Goal: Task Accomplishment & Management: Manage account settings

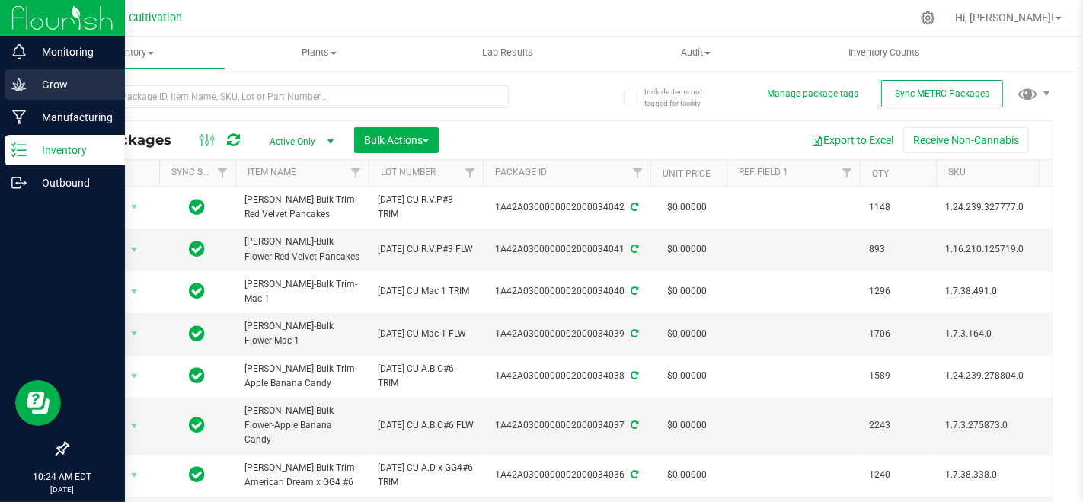
click at [67, 92] on p "Grow" at bounding box center [72, 84] width 91 height 18
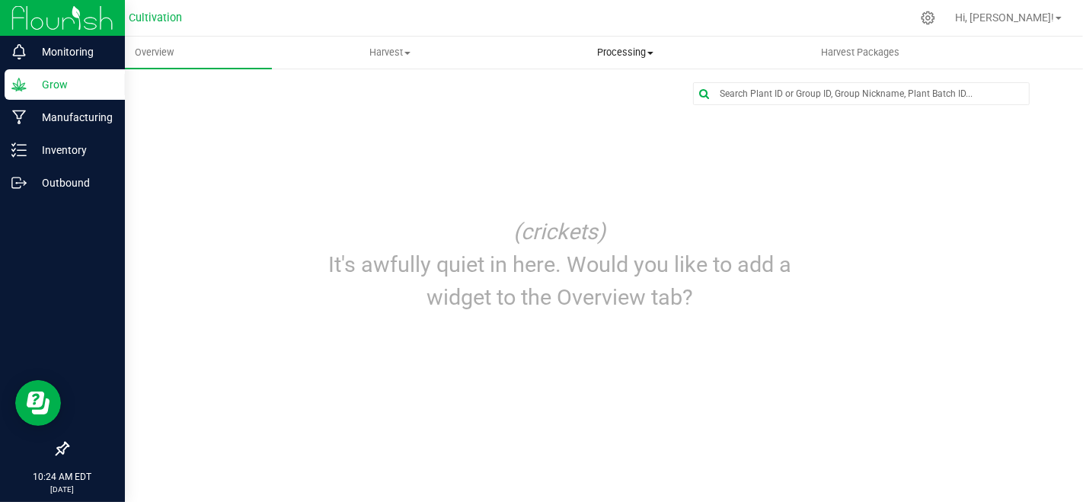
click at [629, 53] on span "Processing" at bounding box center [625, 53] width 234 height 14
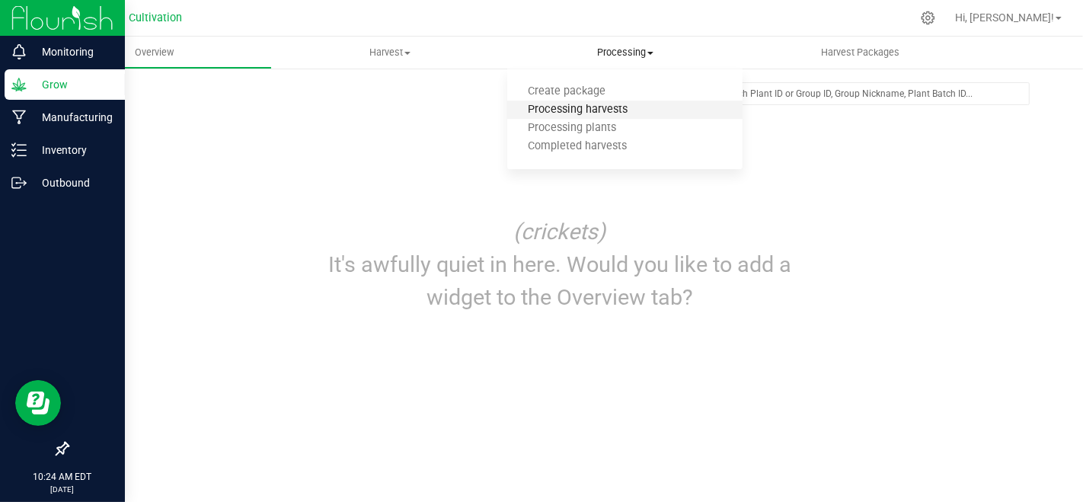
click at [625, 114] on span "Processing harvests" at bounding box center [577, 110] width 141 height 13
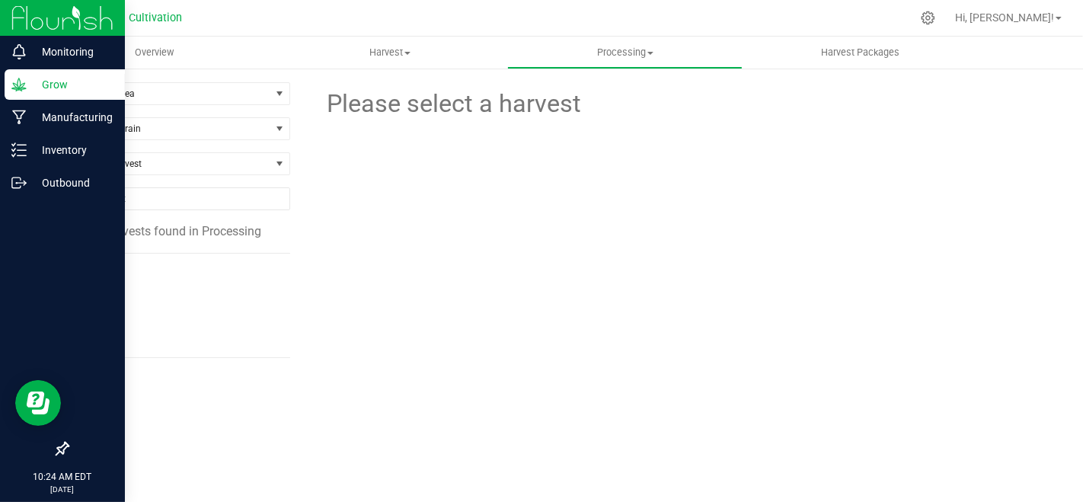
click at [85, 334] on span "[DATE]" at bounding box center [103, 335] width 36 height 14
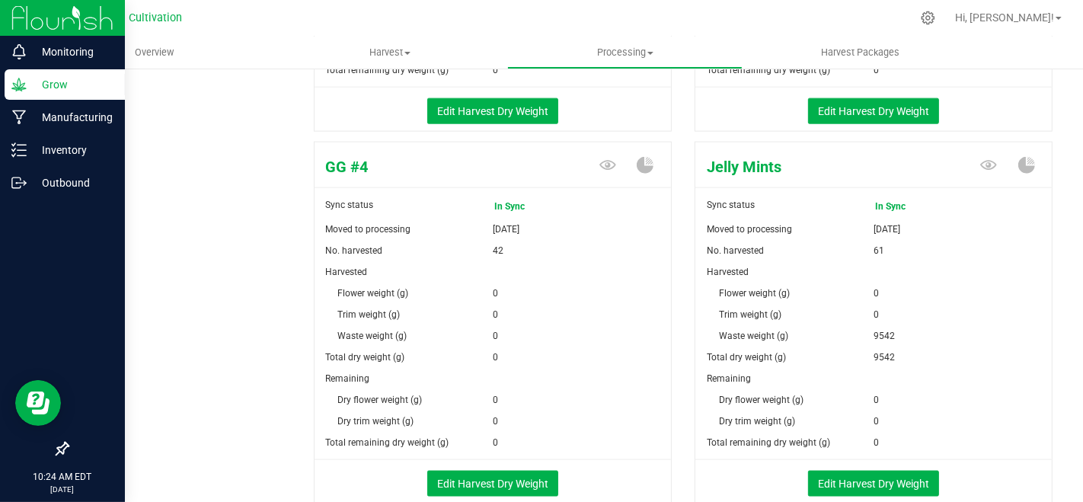
scroll to position [1693, 0]
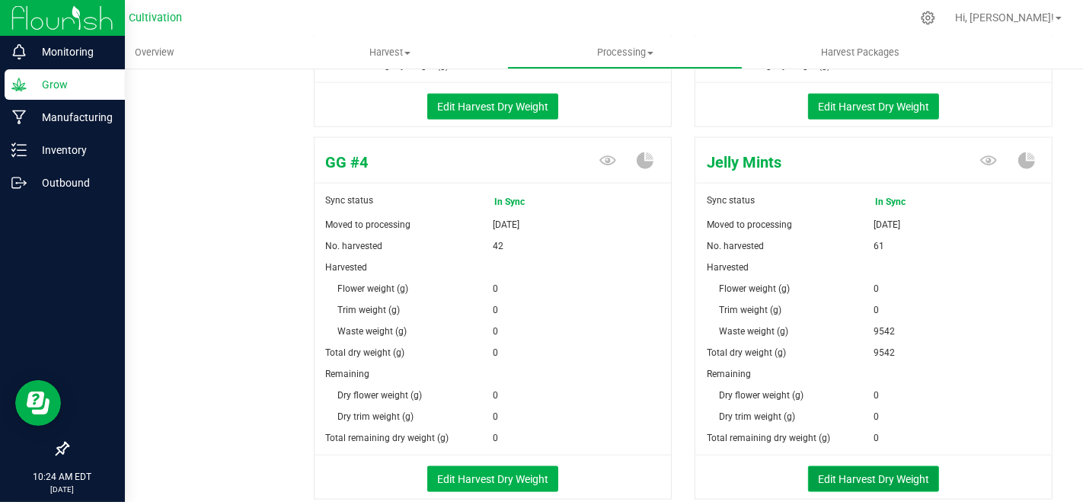
click at [862, 466] on button "Edit Harvest Dry Weight" at bounding box center [873, 479] width 131 height 26
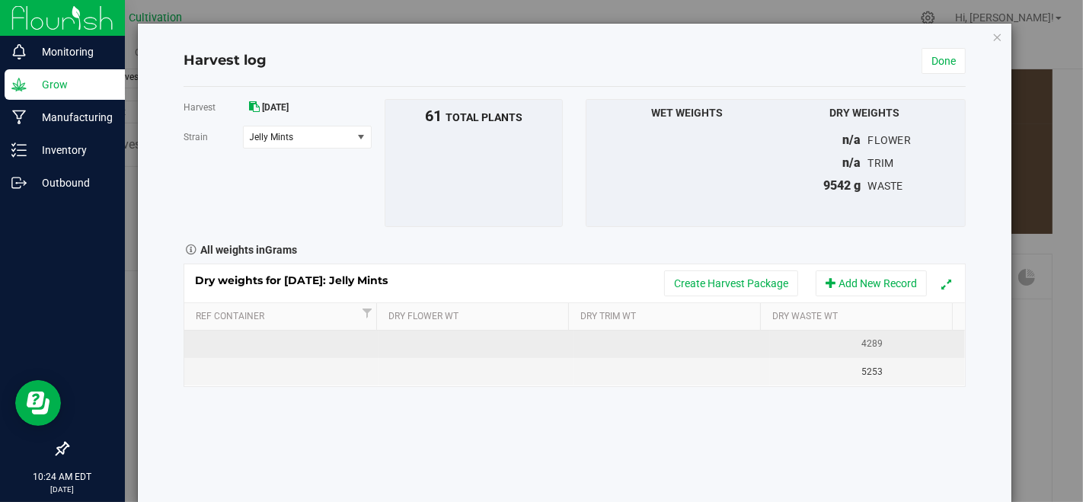
scroll to position [1693, 0]
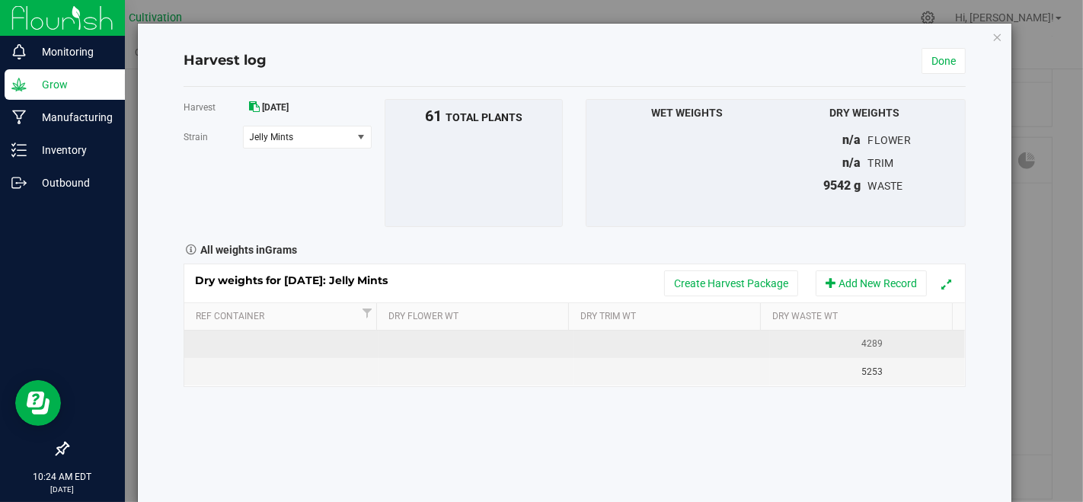
click at [226, 341] on td at bounding box center [281, 344] width 195 height 27
type input "[DATE]"
click at [316, 338] on div "[DATE]" at bounding box center [287, 344] width 184 height 14
type input "[DATE]"
type input "9"
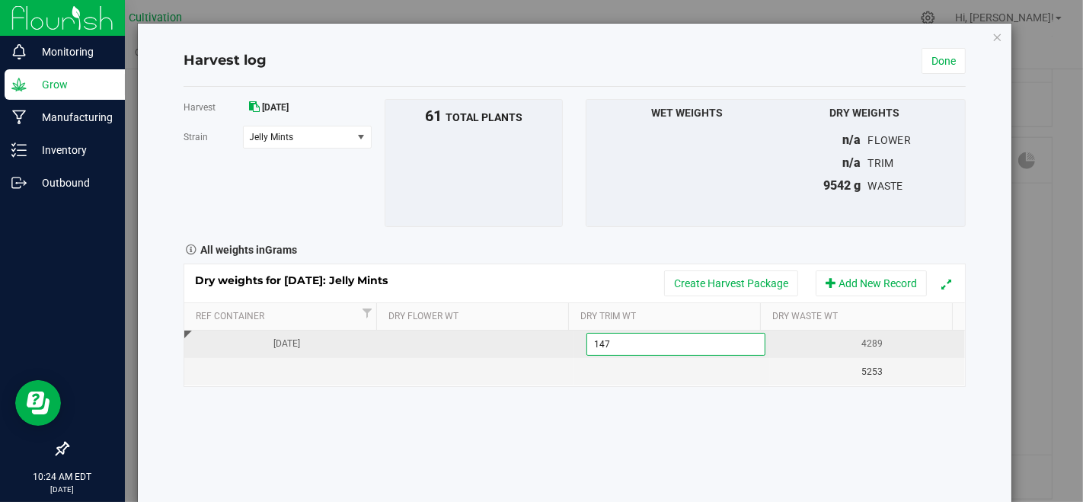
type input "1475"
click at [367, 444] on div "Harvest [DATE] [GEOGRAPHIC_DATA] Jelly Mints Select strain American Dream x Che…" at bounding box center [575, 295] width 783 height 417
click at [951, 62] on link "Done" at bounding box center [944, 61] width 44 height 26
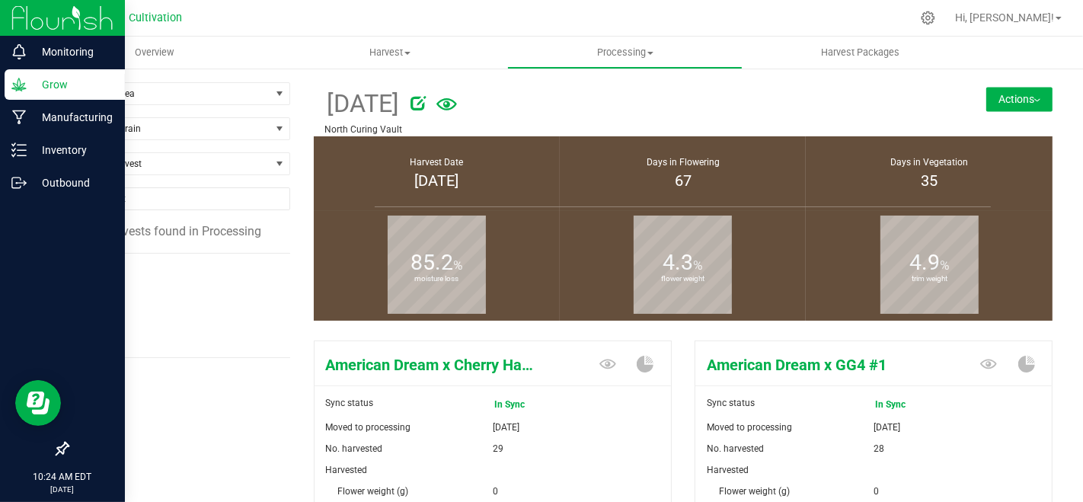
click at [120, 268] on span "[DATE]" at bounding box center [103, 274] width 36 height 14
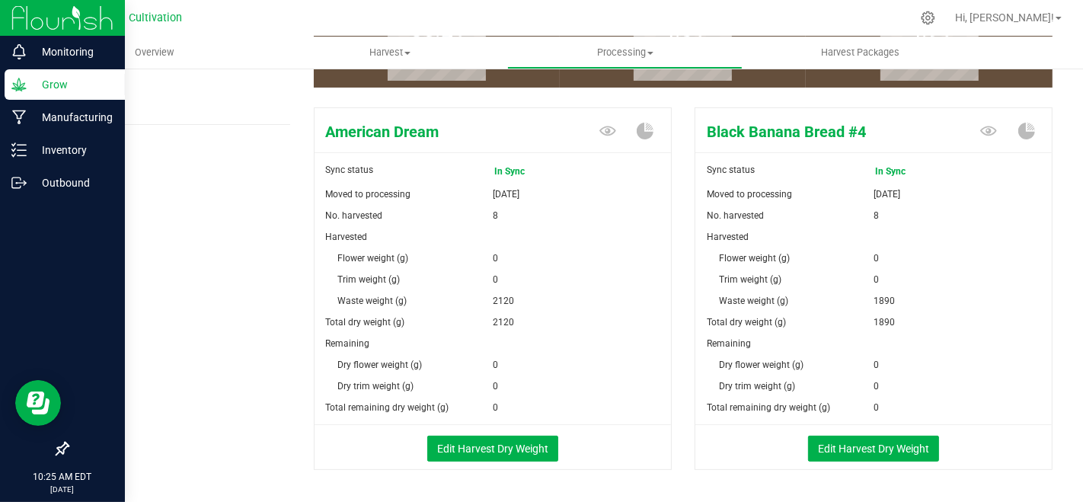
scroll to position [254, 0]
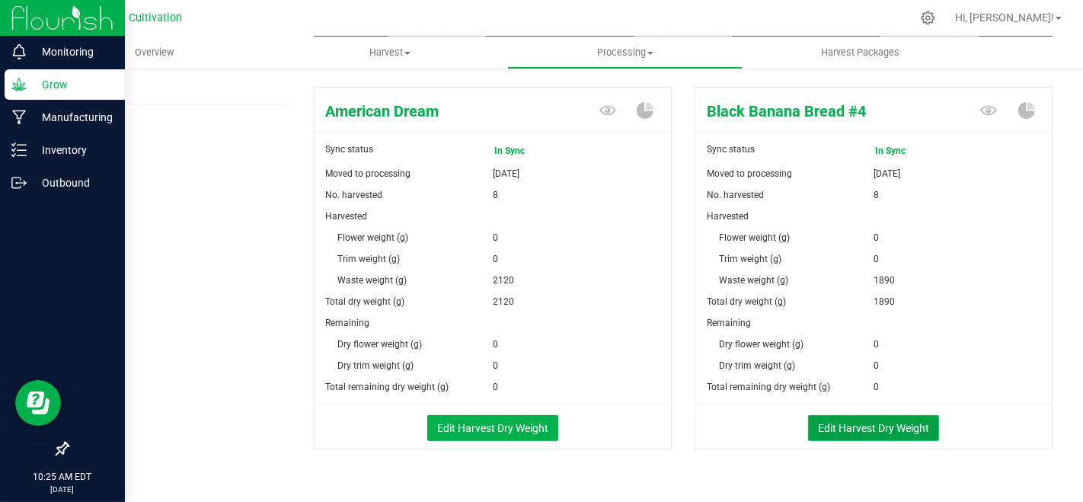
click at [877, 425] on button "Edit Harvest Dry Weight" at bounding box center [873, 428] width 131 height 26
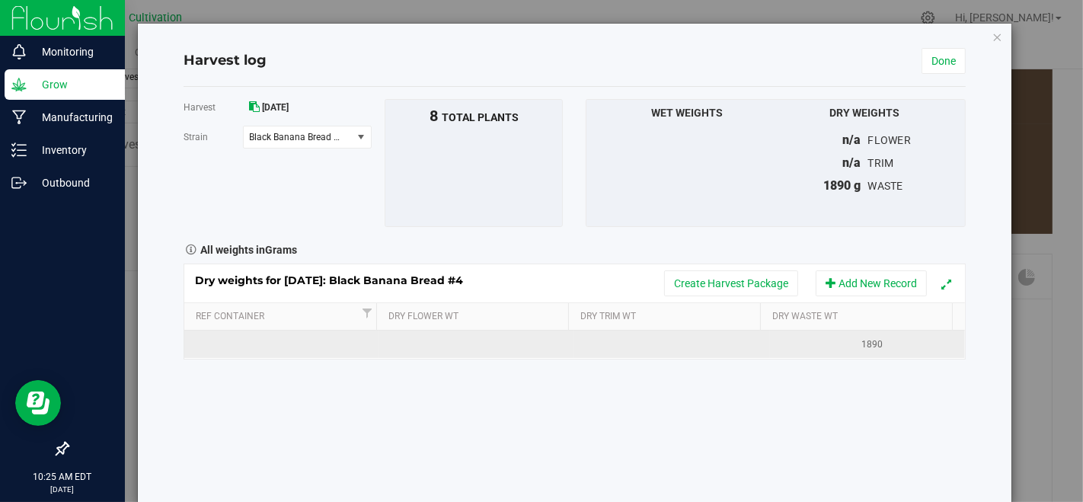
scroll to position [254, 0]
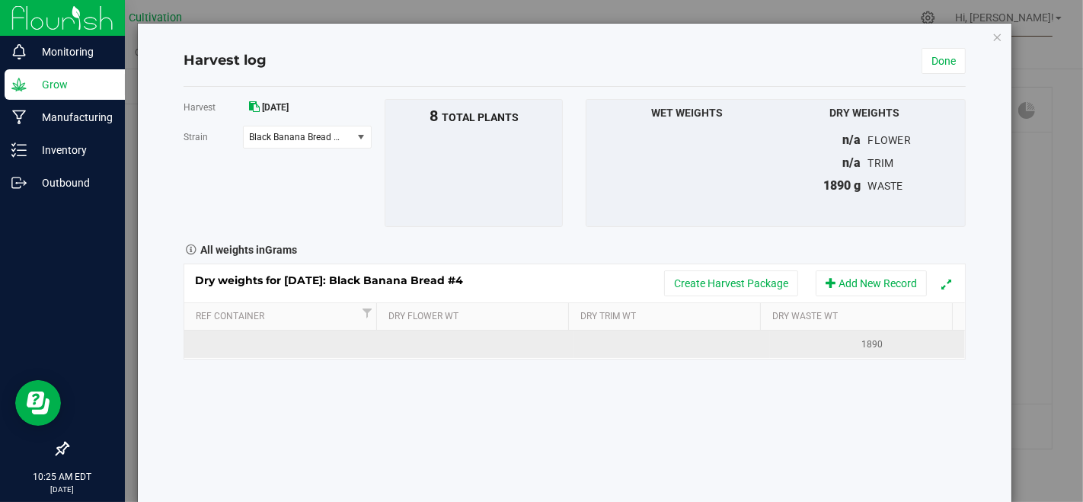
click at [638, 343] on td at bounding box center [671, 344] width 195 height 27
type input "979"
click at [306, 350] on div "Dry weights for [DATE]: Black Banana Bread #4 Create Harvest Package Add New Re…" at bounding box center [575, 312] width 783 height 96
click at [308, 349] on td at bounding box center [281, 344] width 195 height 27
type input "[DATE]"
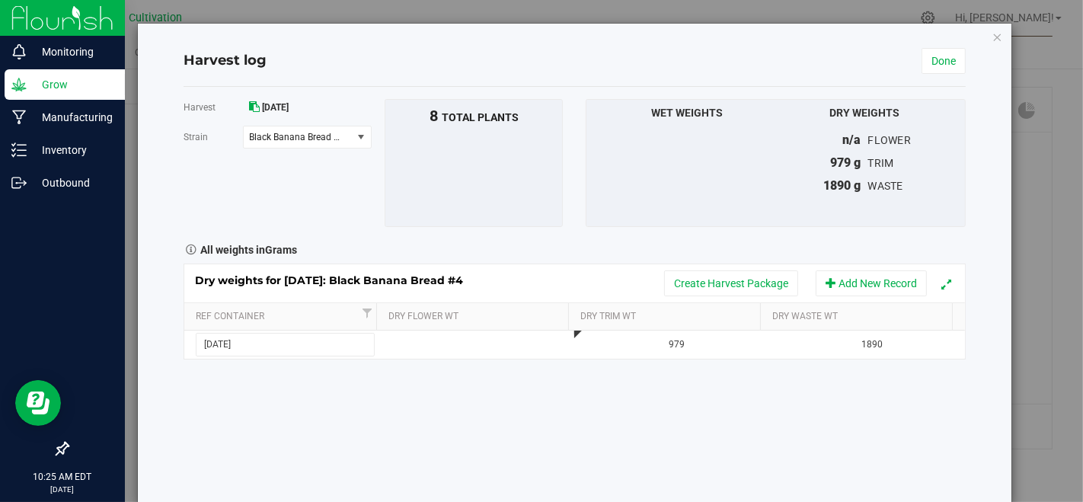
click at [404, 414] on div "Harvest [DATE] [GEOGRAPHIC_DATA] Black Banana Bread #4 Select strain American D…" at bounding box center [575, 295] width 783 height 417
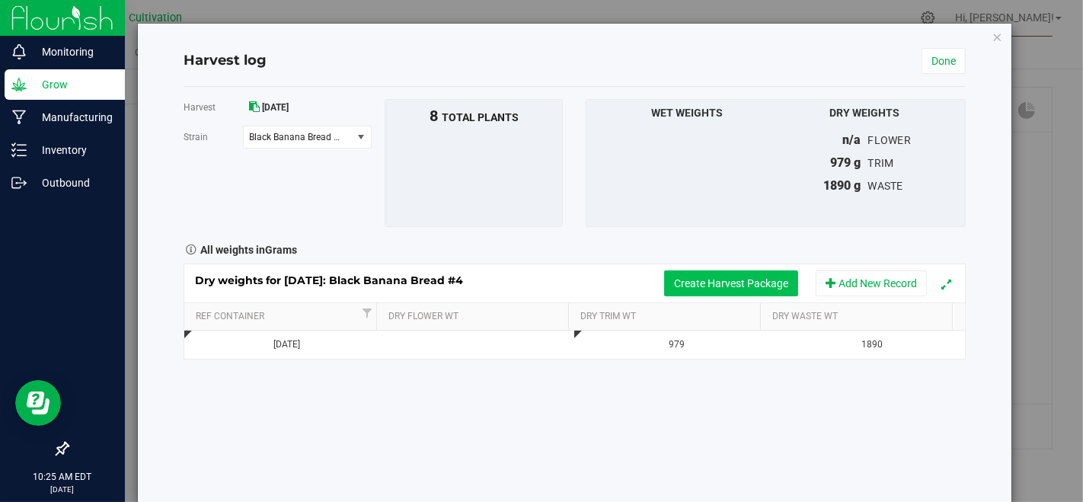
click at [670, 282] on button "Create Harvest Package" at bounding box center [731, 283] width 134 height 26
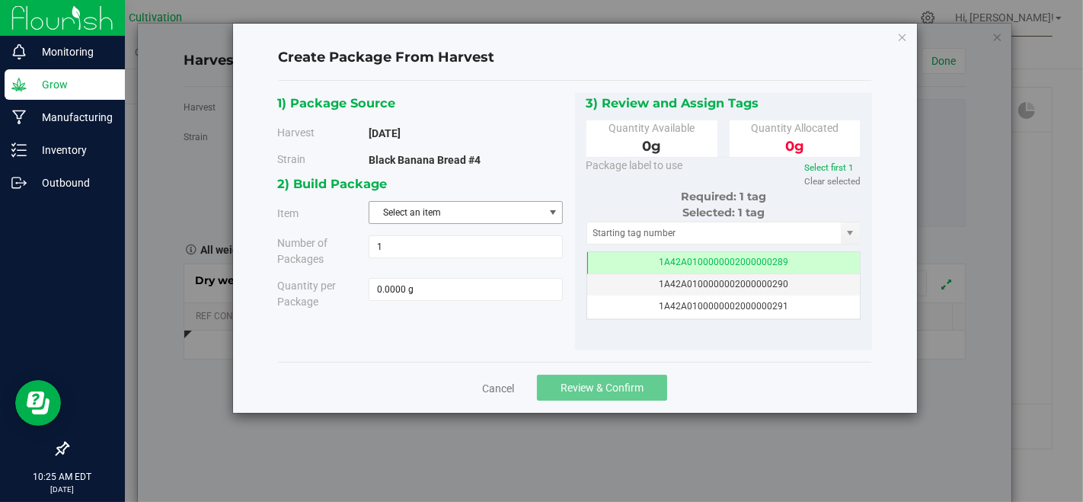
click at [492, 206] on span "Select an item" at bounding box center [456, 212] width 174 height 21
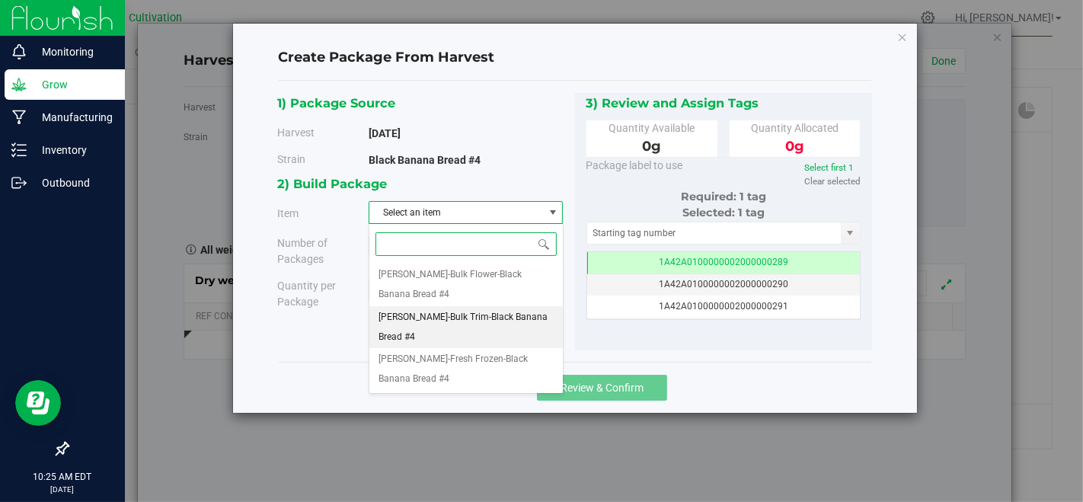
click at [495, 308] on span "[PERSON_NAME]-Bulk Trim-Black Banana Bread #4" at bounding box center [466, 327] width 174 height 39
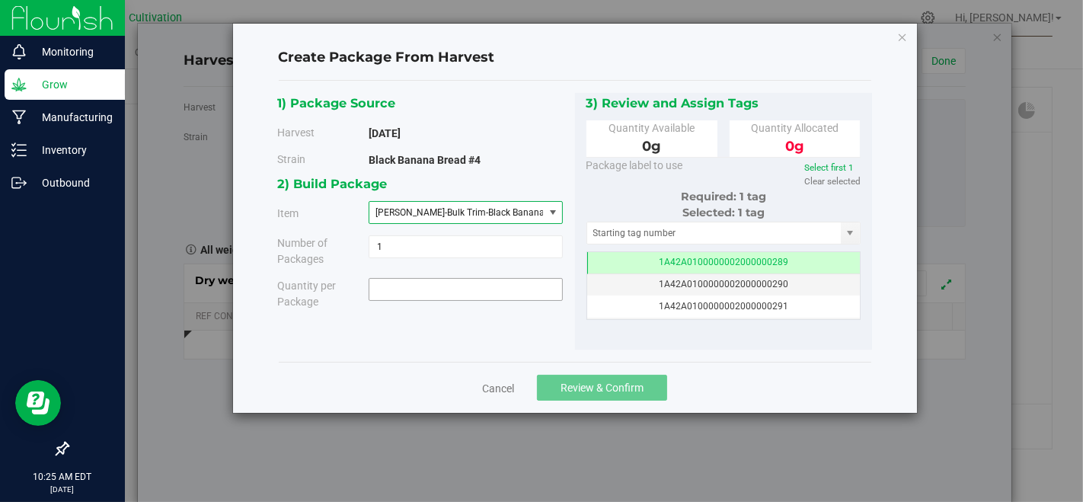
click at [495, 293] on span at bounding box center [466, 289] width 194 height 23
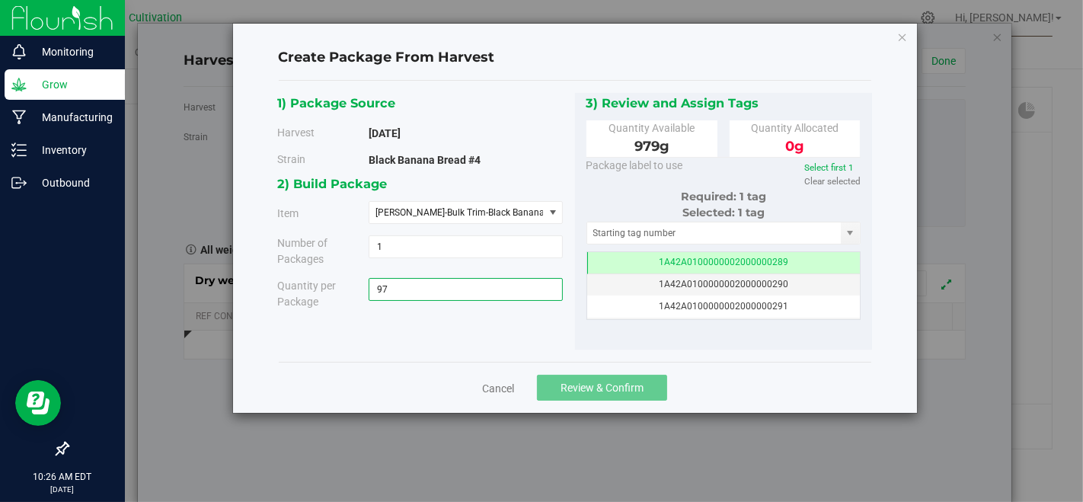
type input "979"
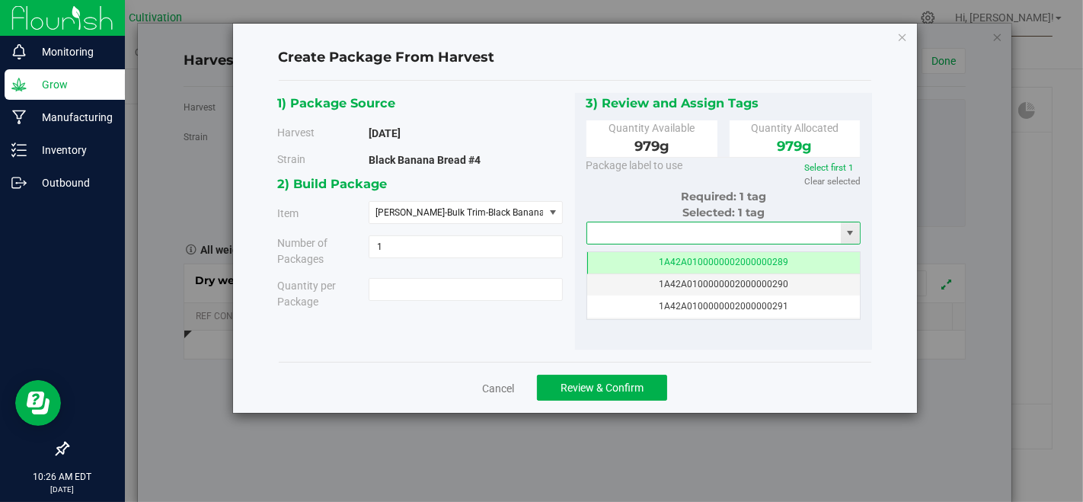
type input "979.0000 g"
click at [655, 236] on input "text" at bounding box center [714, 232] width 254 height 21
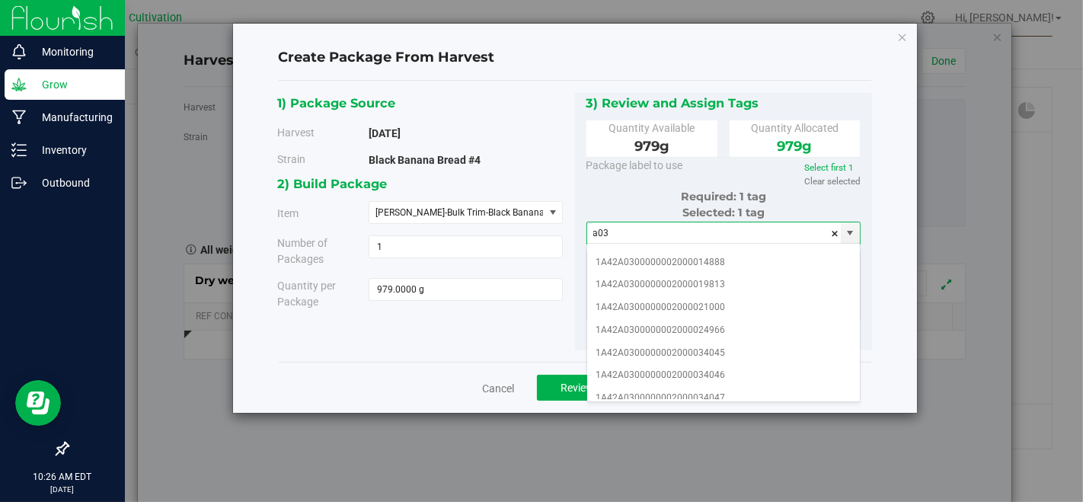
scroll to position [169, 0]
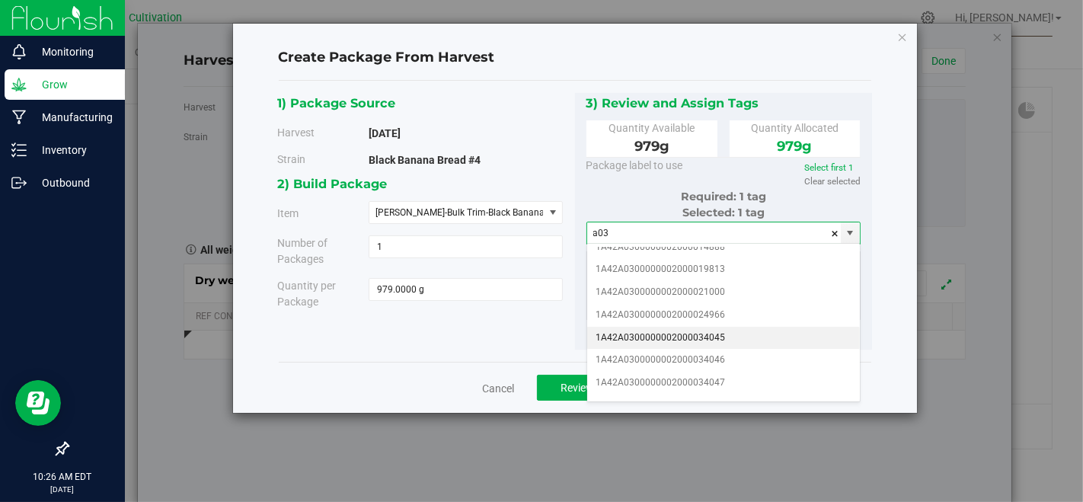
click at [729, 328] on li "1A42A0300000002000034045" at bounding box center [724, 338] width 274 height 23
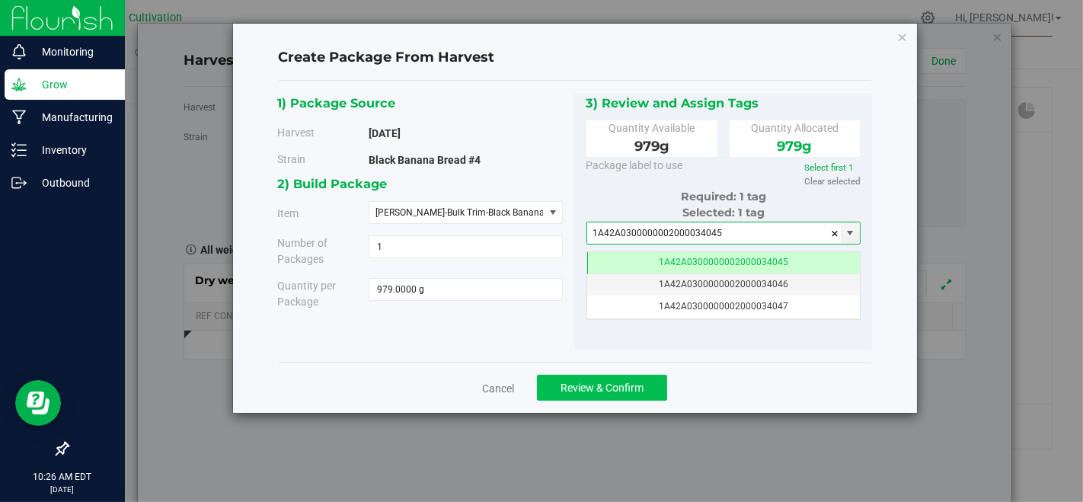
type input "1A42A0300000002000034045"
click at [604, 394] on button "Review & Confirm" at bounding box center [602, 388] width 130 height 26
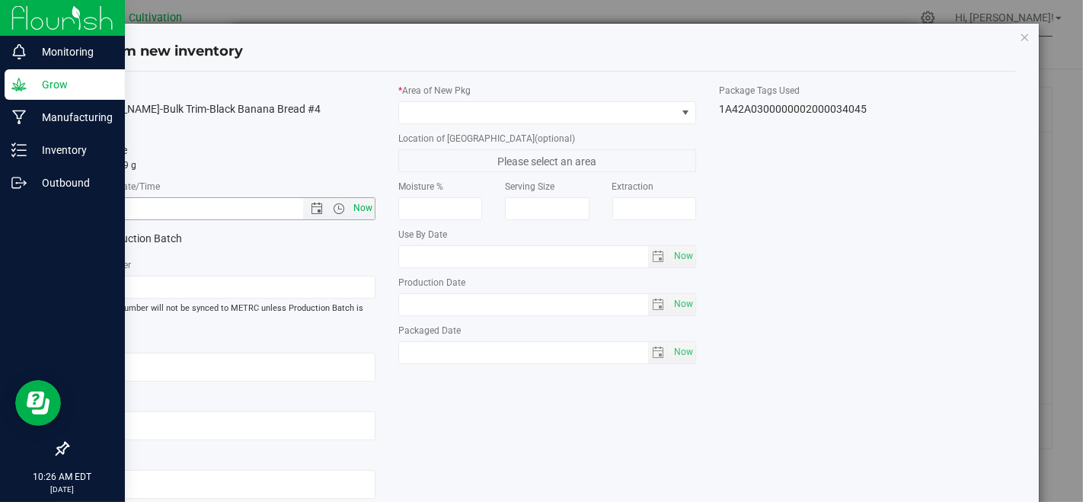
click at [366, 203] on span "Now" at bounding box center [363, 208] width 26 height 22
type input "[DATE] 10:26 AM"
click at [348, 280] on input "[DATE]" at bounding box center [226, 287] width 297 height 23
type input "[DATE] CU B.B.B#4 (TS) TRIM"
click at [514, 114] on span at bounding box center [537, 112] width 277 height 21
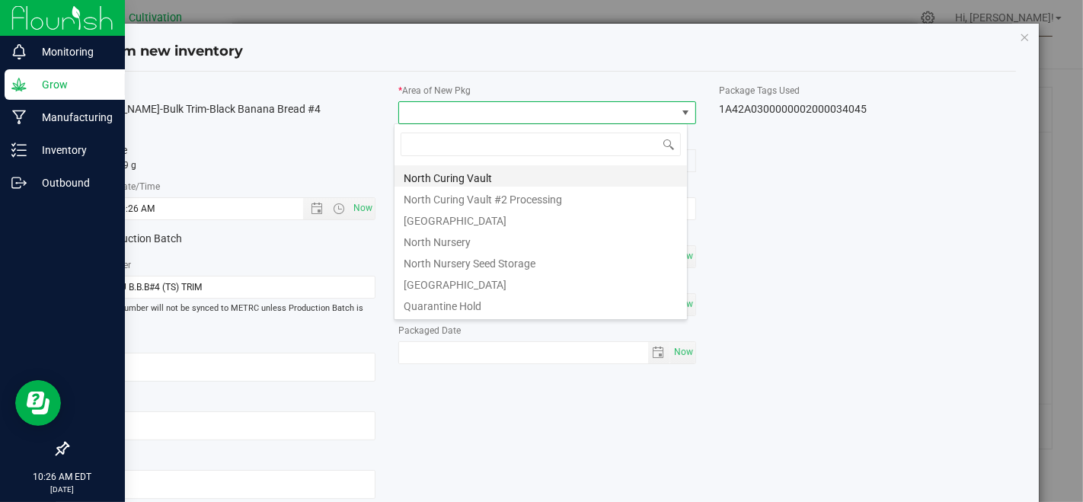
click at [559, 171] on li "North Curing Vault" at bounding box center [541, 175] width 293 height 21
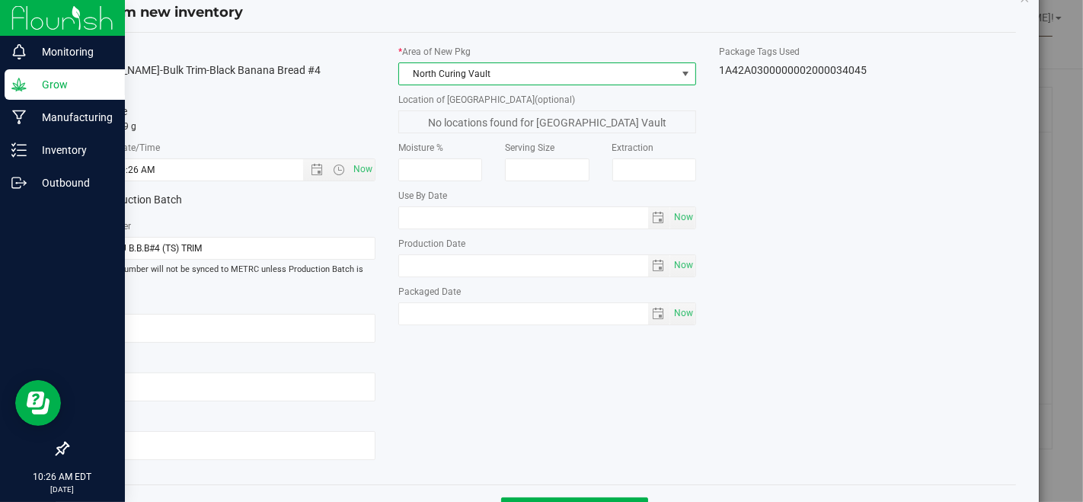
scroll to position [93, 0]
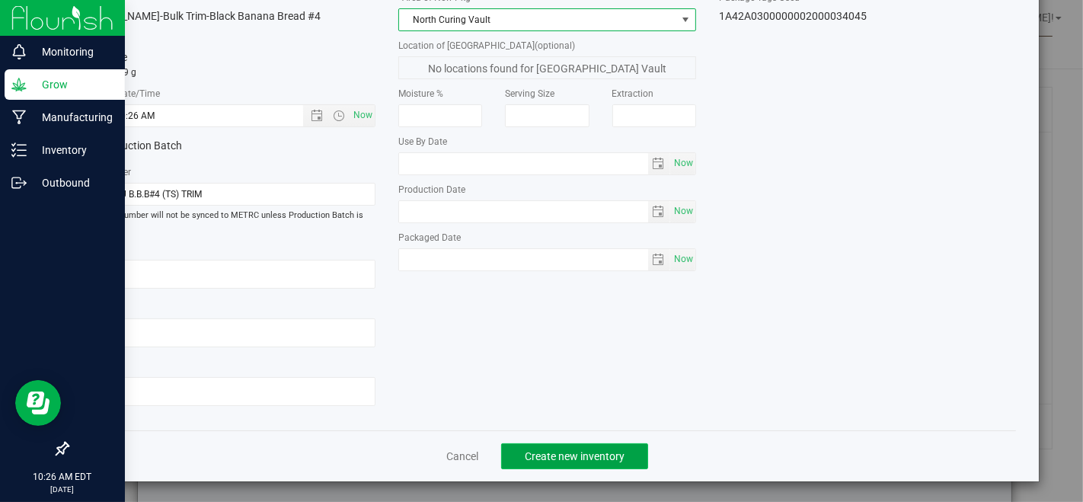
click at [603, 453] on span "Create new inventory" at bounding box center [575, 456] width 100 height 12
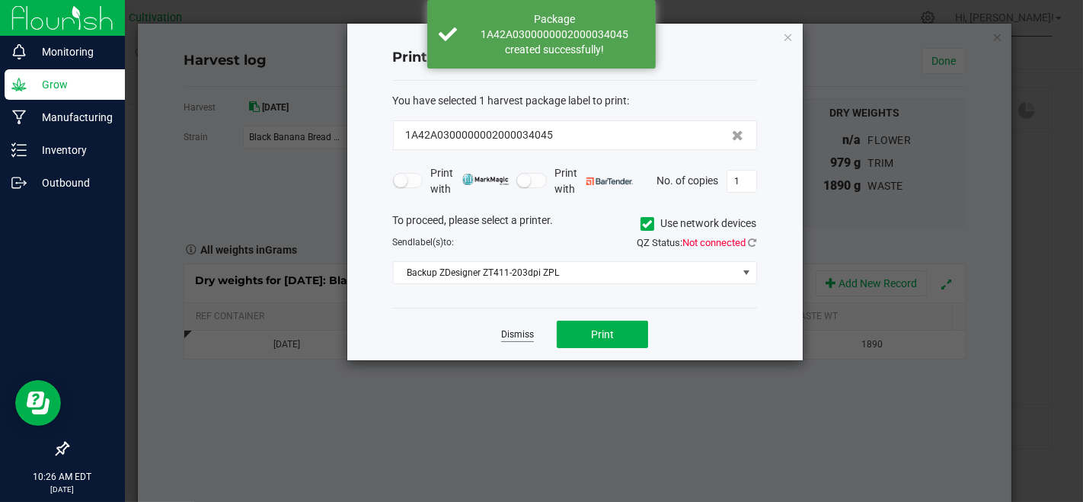
click at [520, 334] on link "Dismiss" at bounding box center [517, 334] width 33 height 13
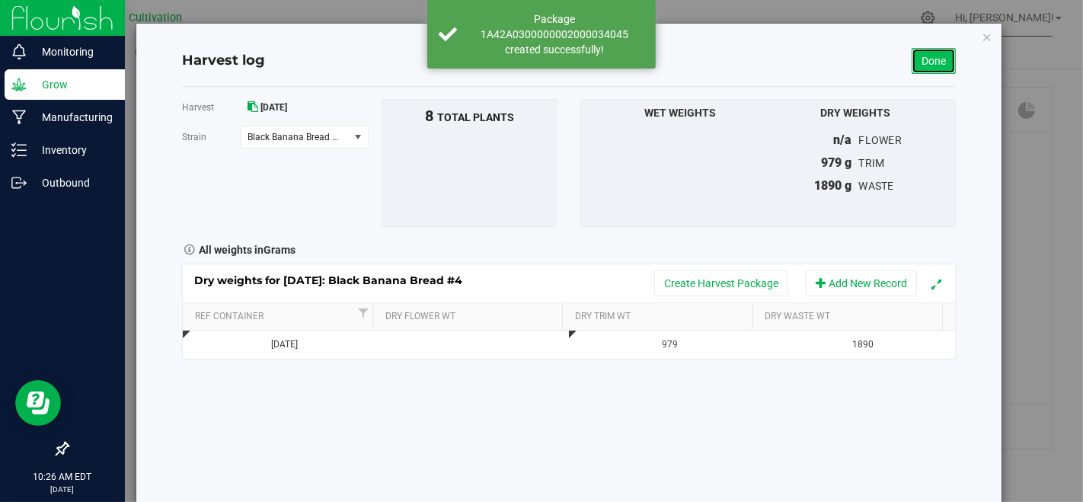
click at [938, 51] on link "Done" at bounding box center [934, 61] width 44 height 26
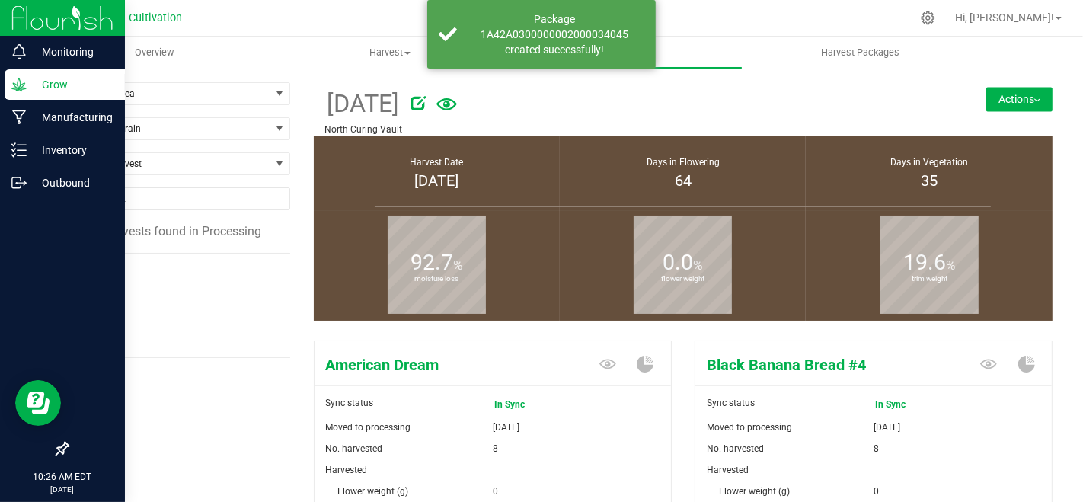
click at [107, 334] on span "[DATE]" at bounding box center [103, 335] width 36 height 14
click at [1036, 92] on button "Actions" at bounding box center [1020, 99] width 66 height 24
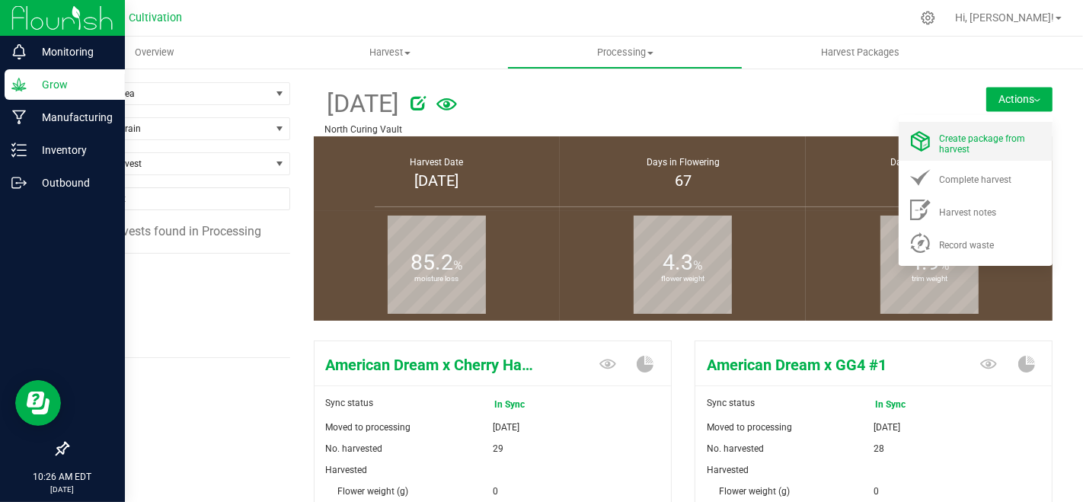
click at [956, 138] on span "Create package from harvest" at bounding box center [982, 143] width 86 height 21
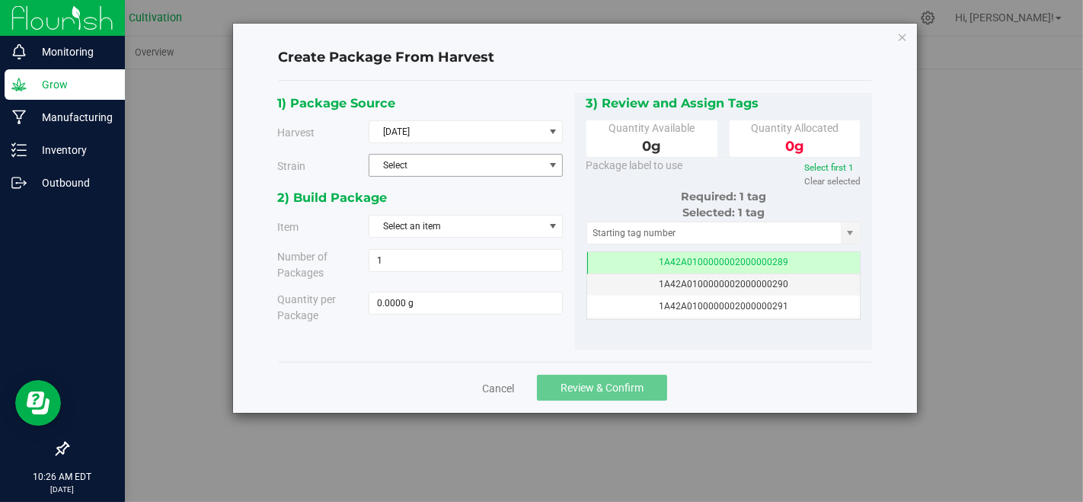
click at [494, 155] on span "Select" at bounding box center [456, 165] width 174 height 21
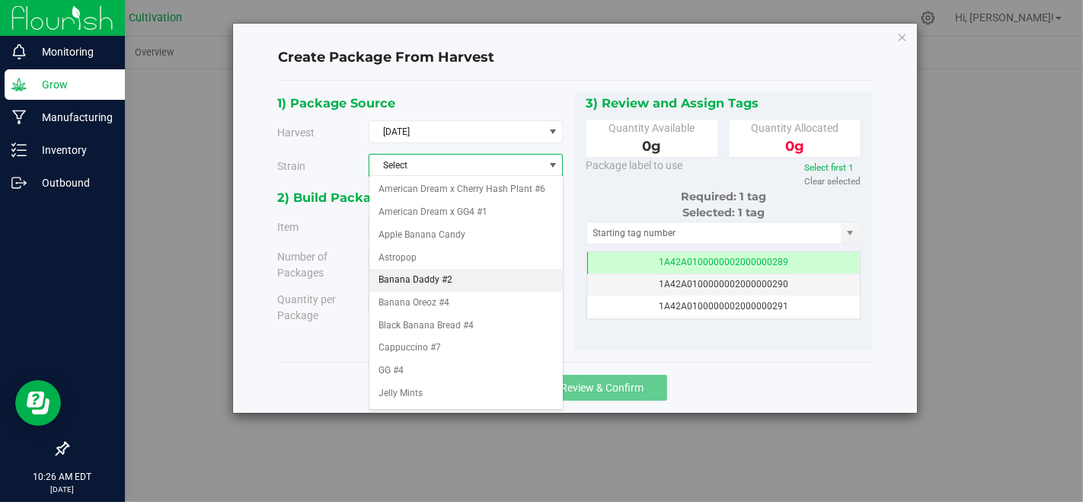
scroll to position [85, 0]
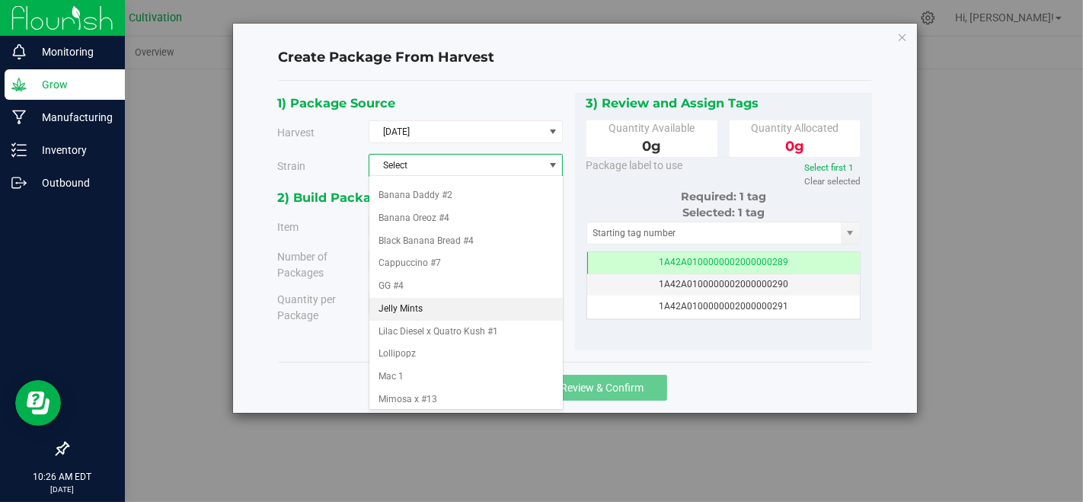
click at [440, 321] on li "Jelly Mints" at bounding box center [465, 309] width 193 height 23
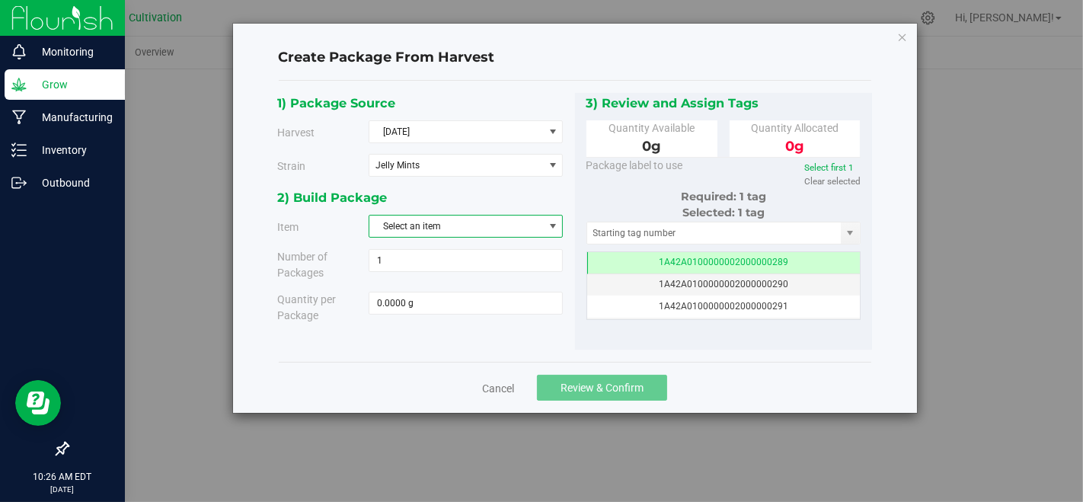
click at [462, 221] on span "Select an item" at bounding box center [456, 226] width 174 height 21
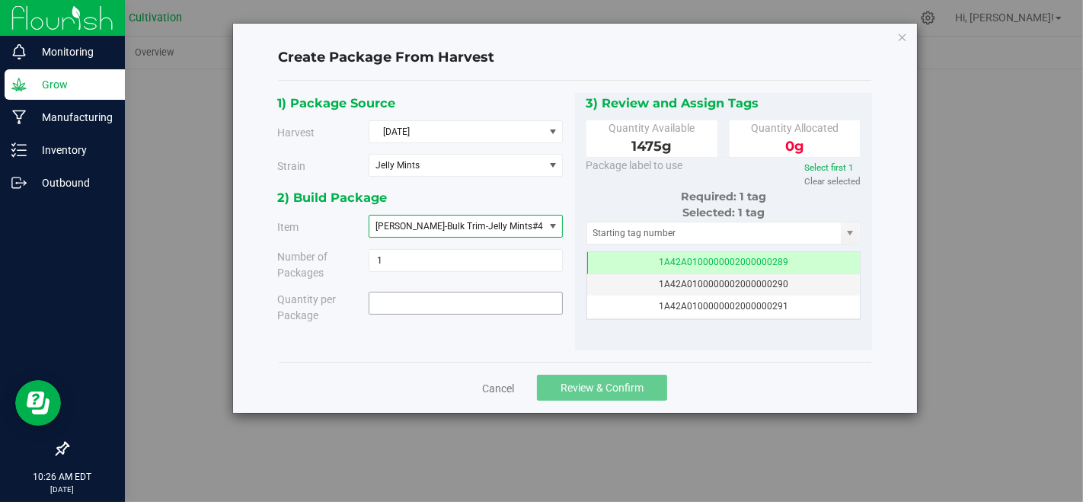
click at [456, 296] on span at bounding box center [466, 303] width 194 height 23
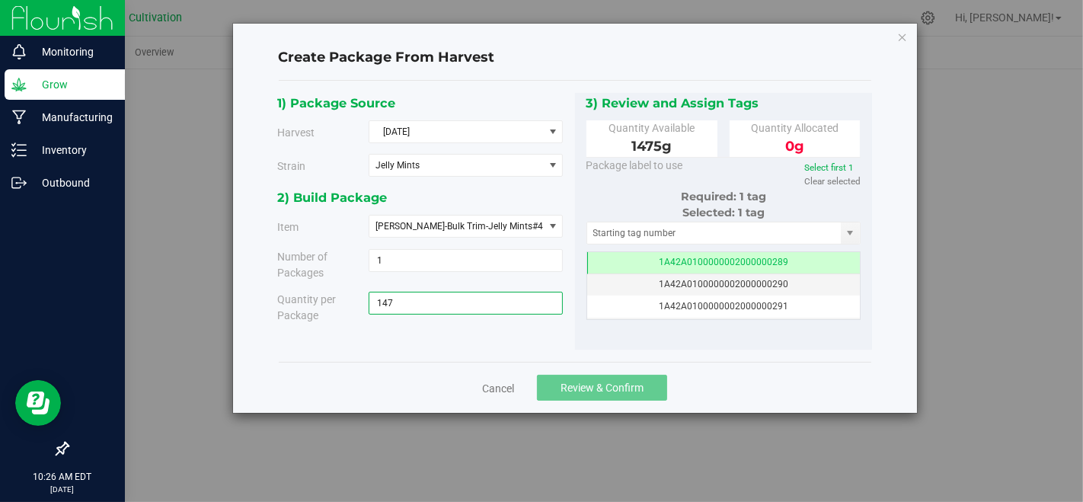
type input "1475"
type input "1475.0000 g"
click at [600, 222] on input "text" at bounding box center [714, 232] width 254 height 21
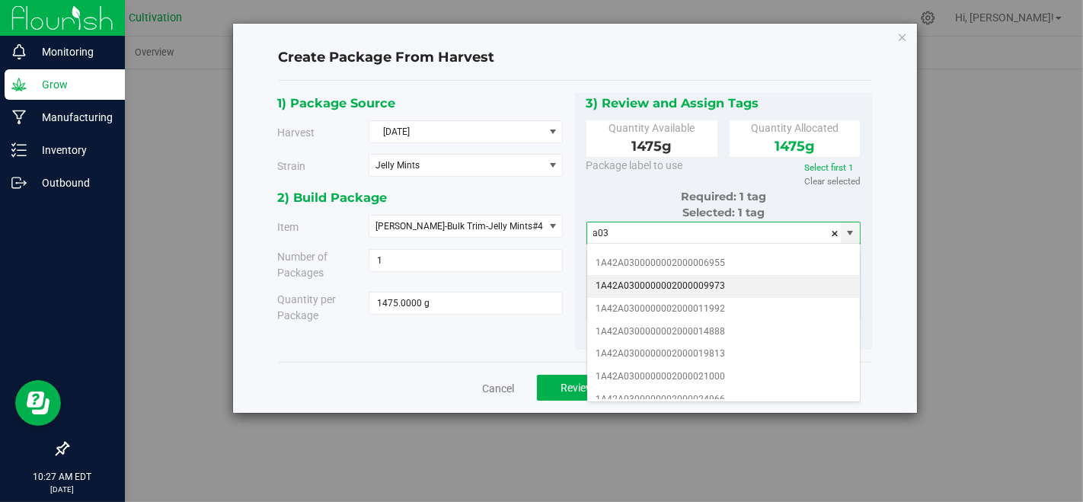
scroll to position [169, 0]
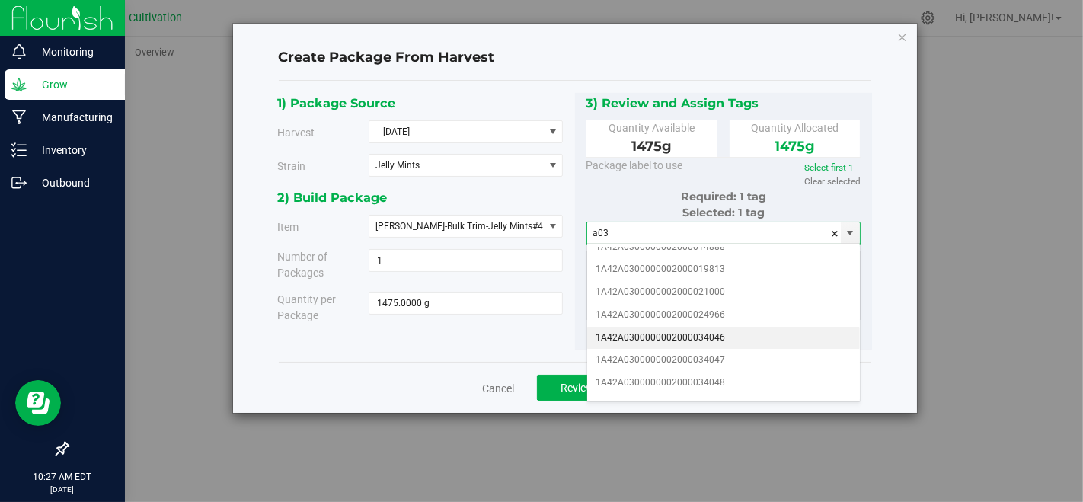
click at [752, 327] on li "1A42A0300000002000034046" at bounding box center [724, 338] width 274 height 23
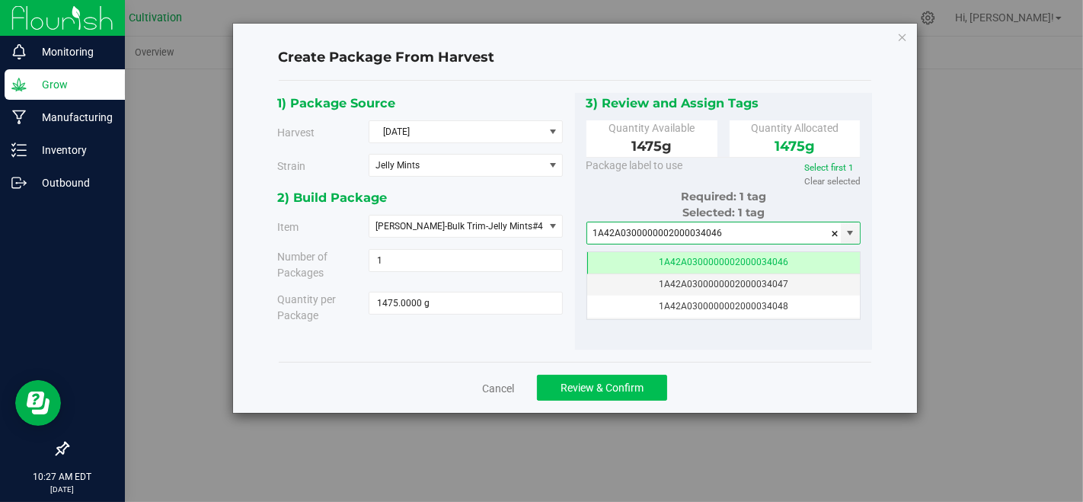
type input "1A42A0300000002000034046"
click at [651, 397] on button "Review & Confirm" at bounding box center [602, 388] width 130 height 26
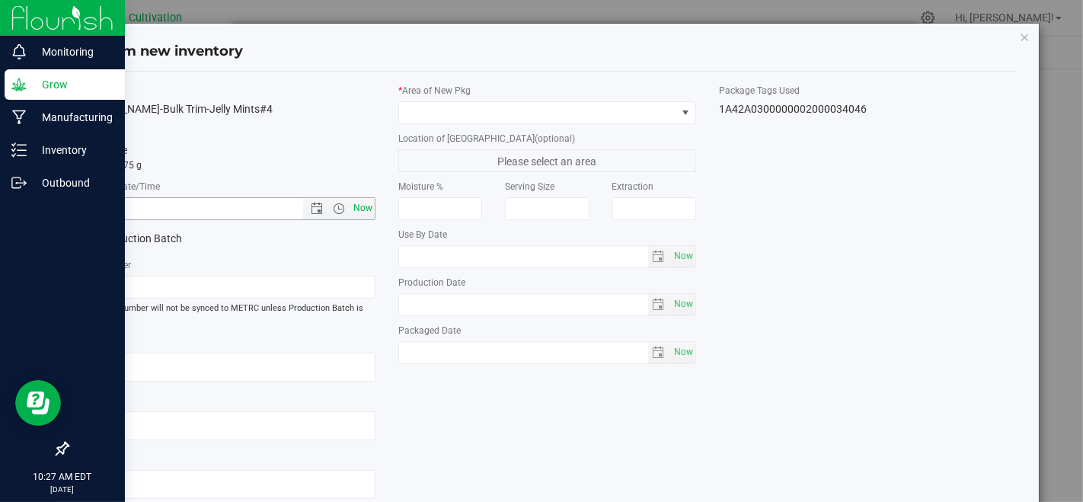
click at [362, 199] on span "Now" at bounding box center [363, 208] width 26 height 22
type input "[DATE] 10:27 AM"
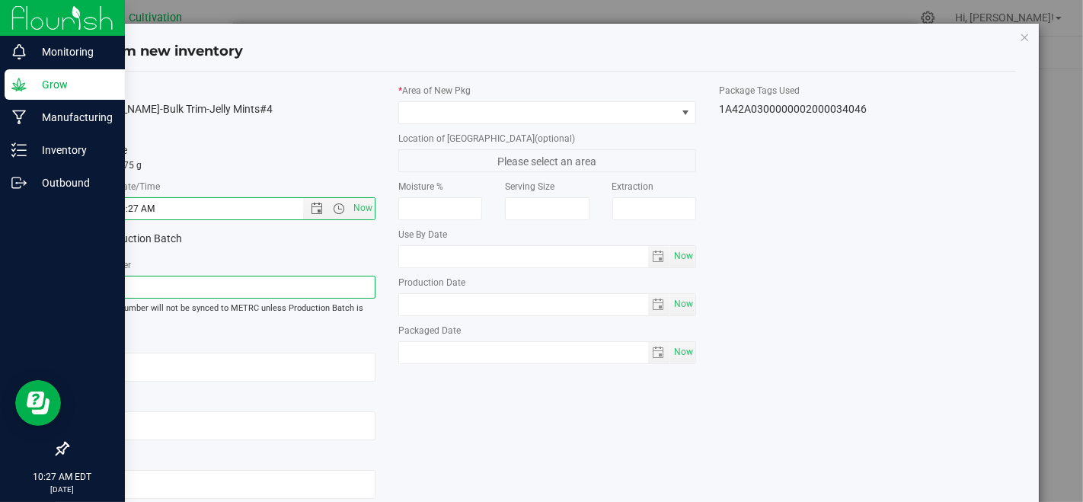
click at [337, 284] on input "[DATE]" at bounding box center [226, 287] width 297 height 23
click at [337, 284] on input "[DATE] CU J" at bounding box center [226, 287] width 297 height 23
type input "[DATE] CU Jelly Mints#4 TRIM"
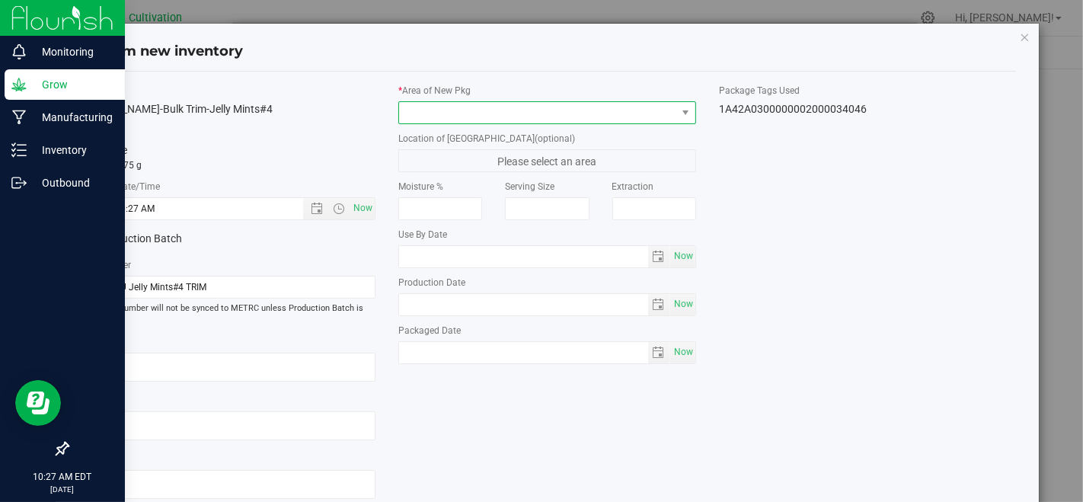
click at [453, 120] on span at bounding box center [537, 112] width 277 height 21
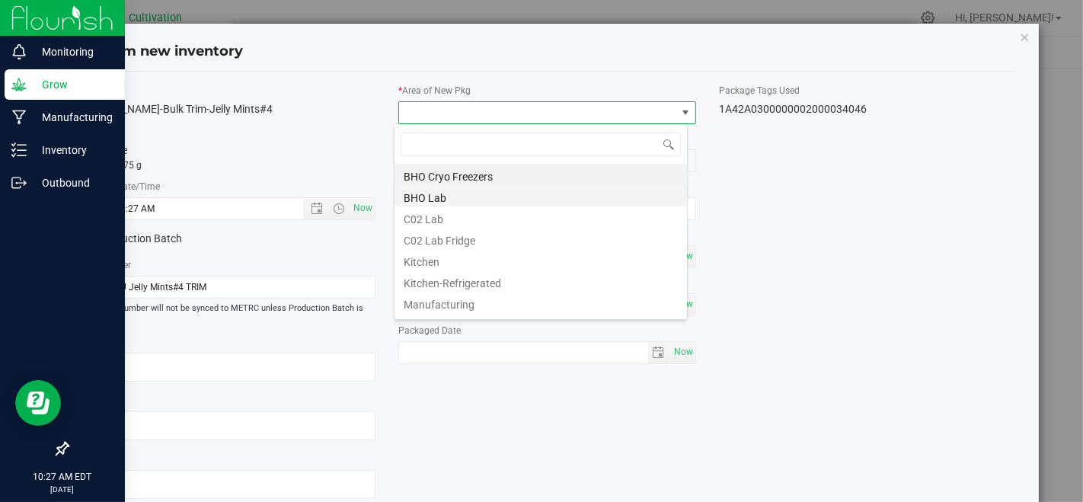
scroll to position [85, 0]
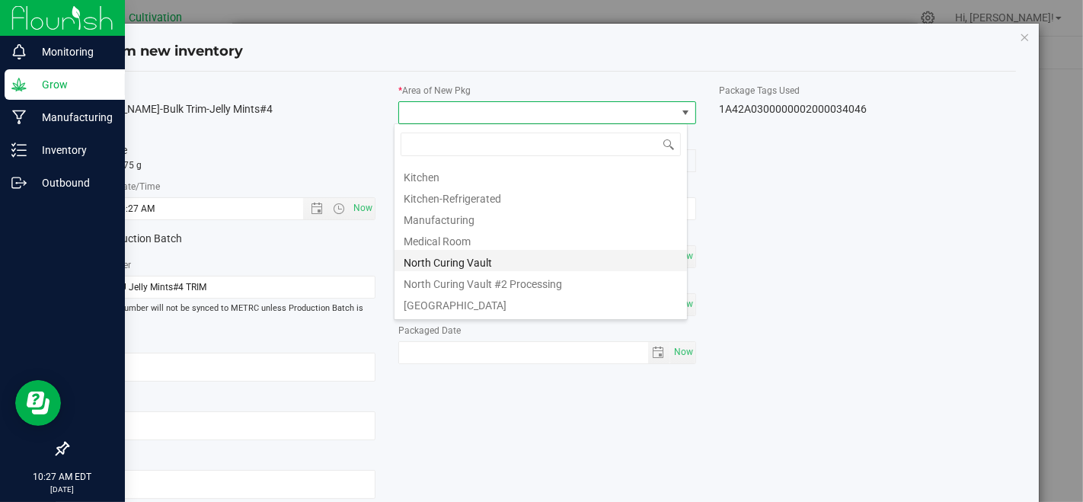
click at [468, 253] on li "North Curing Vault" at bounding box center [541, 260] width 293 height 21
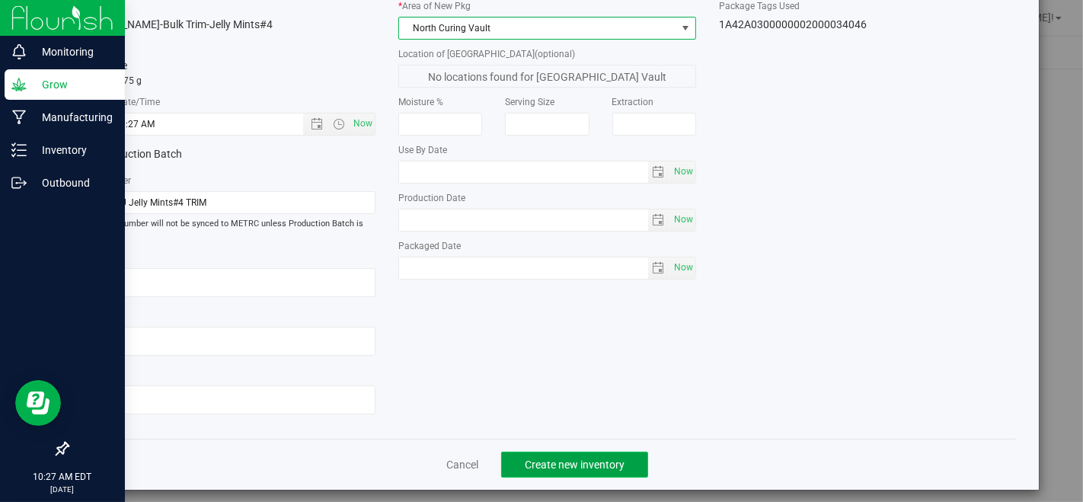
click at [534, 459] on span "Create new inventory" at bounding box center [575, 465] width 100 height 12
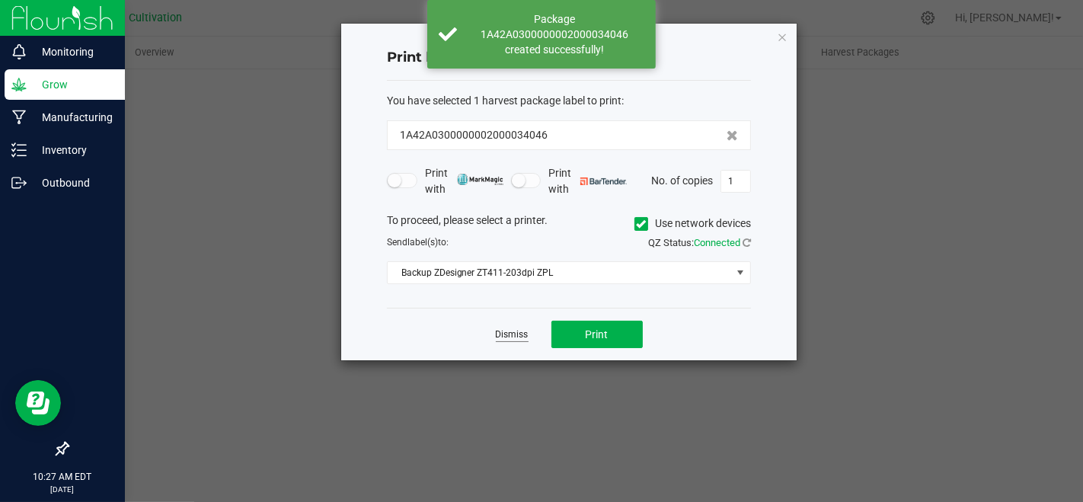
click at [509, 335] on link "Dismiss" at bounding box center [512, 334] width 33 height 13
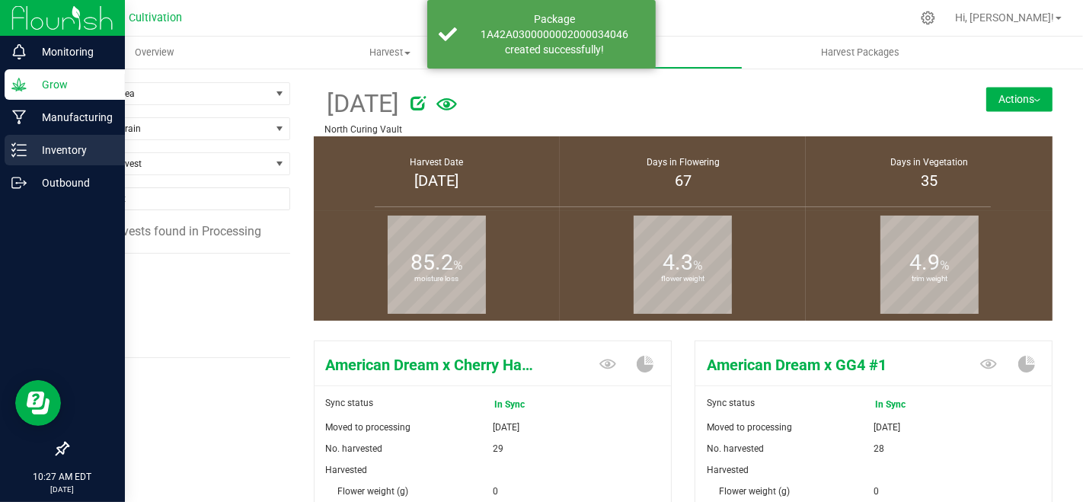
click at [26, 154] on icon at bounding box center [18, 149] width 15 height 15
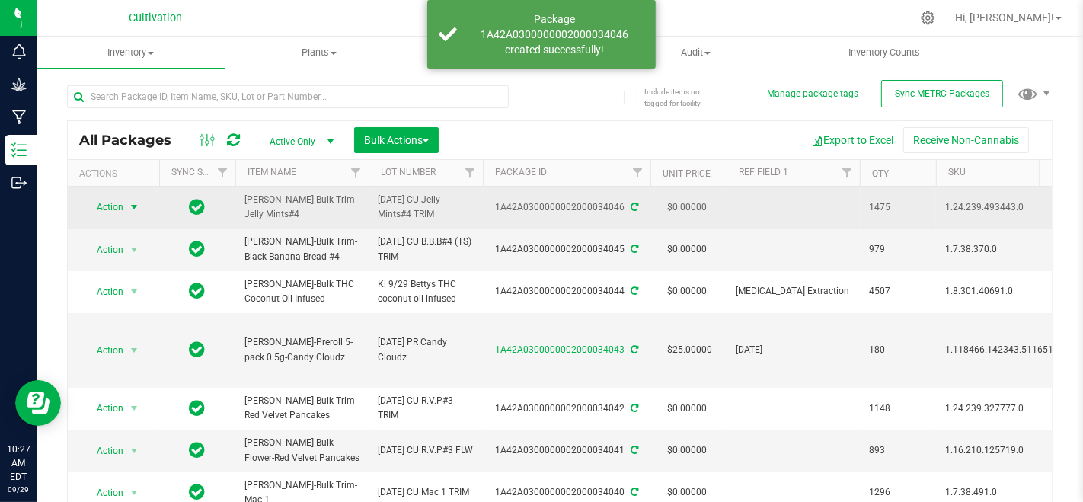
click at [114, 205] on span "Action" at bounding box center [103, 207] width 41 height 21
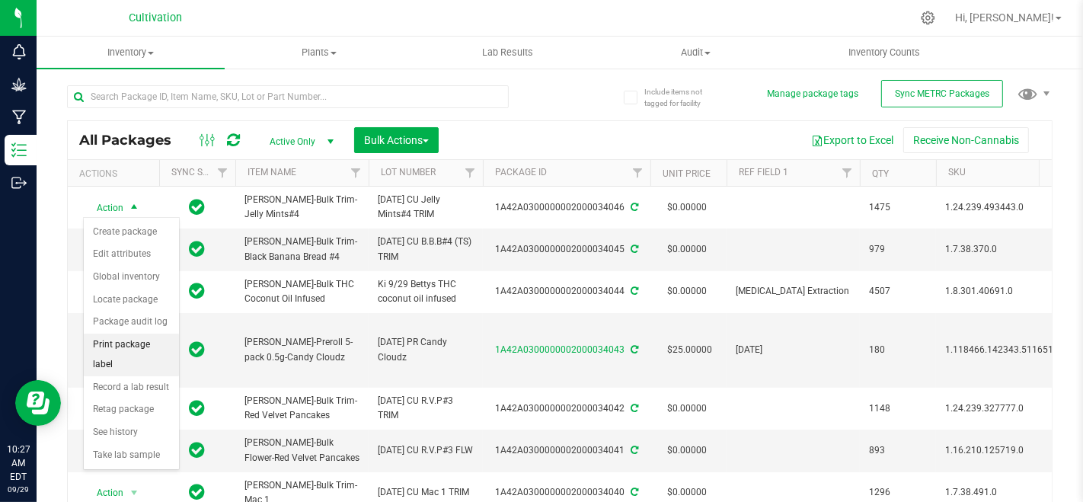
click at [138, 337] on li "Print package label" at bounding box center [131, 355] width 95 height 42
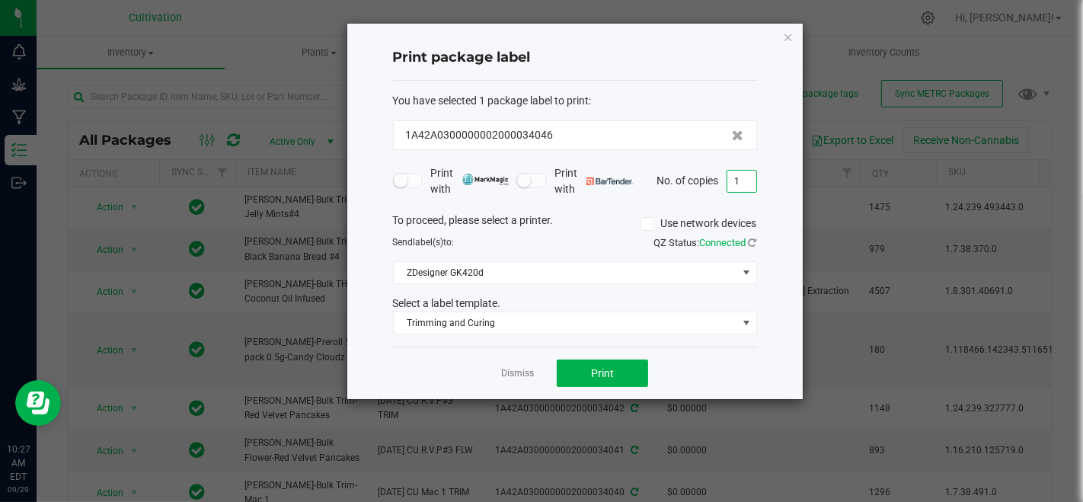
click at [731, 181] on input "1" at bounding box center [742, 181] width 29 height 21
type input "3"
click at [587, 362] on button "Print" at bounding box center [602, 373] width 91 height 27
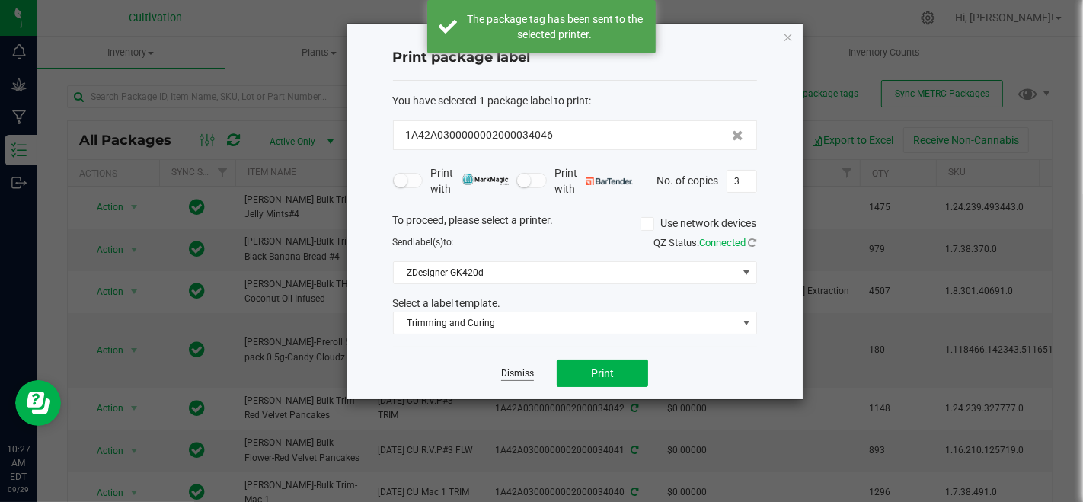
click at [503, 377] on link "Dismiss" at bounding box center [517, 373] width 33 height 13
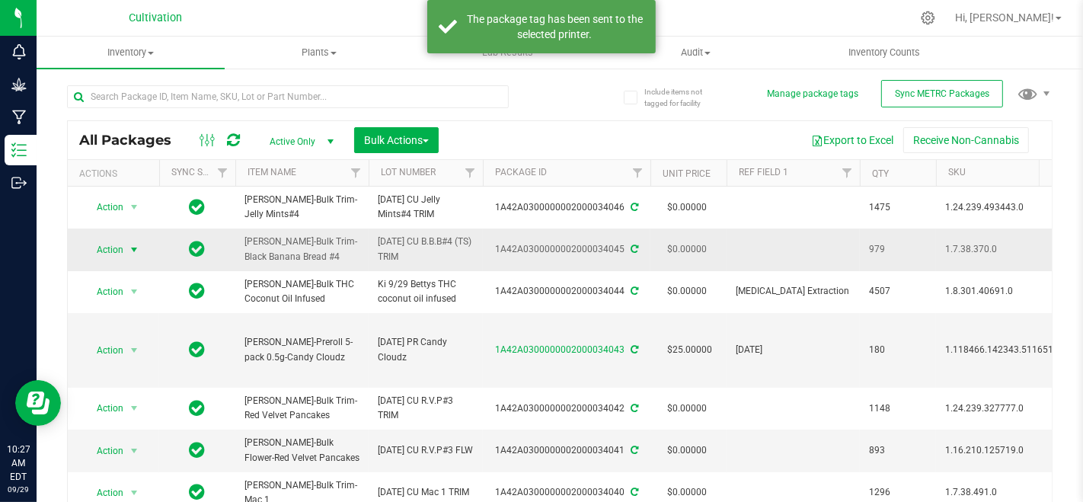
click at [99, 255] on span "Action" at bounding box center [103, 249] width 41 height 21
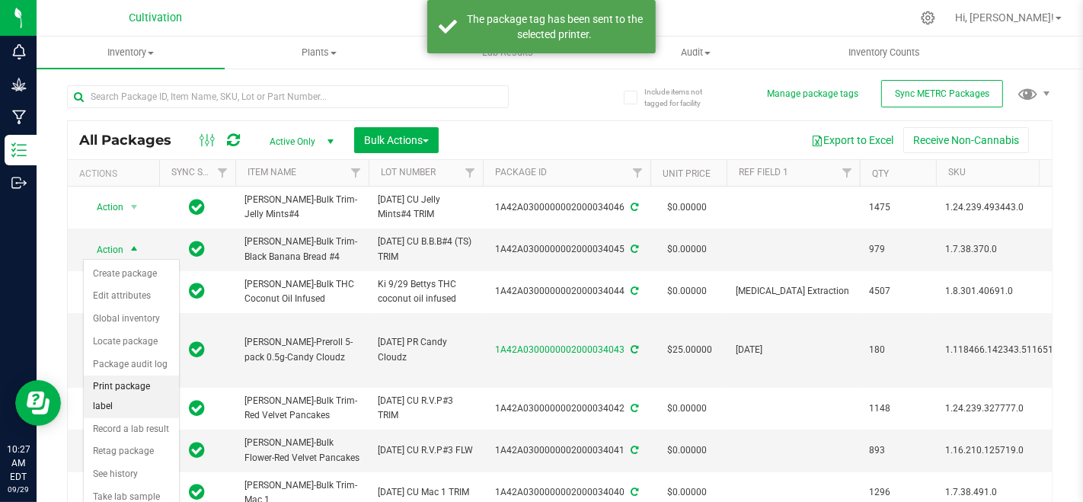
click at [150, 387] on li "Print package label" at bounding box center [131, 397] width 95 height 42
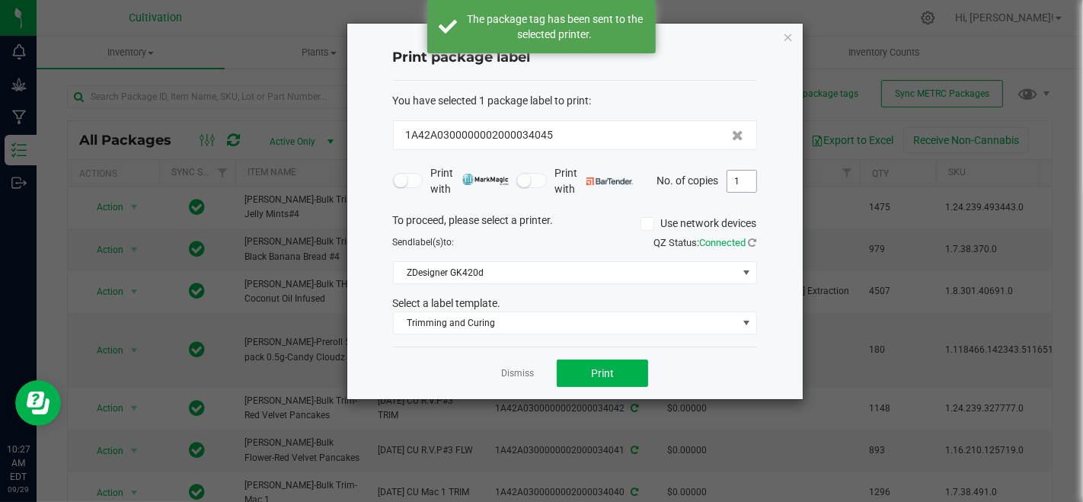
click at [742, 187] on input "1" at bounding box center [742, 181] width 29 height 21
type input "3"
click at [630, 366] on button "Print" at bounding box center [602, 373] width 91 height 27
click at [517, 377] on link "Dismiss" at bounding box center [517, 373] width 33 height 13
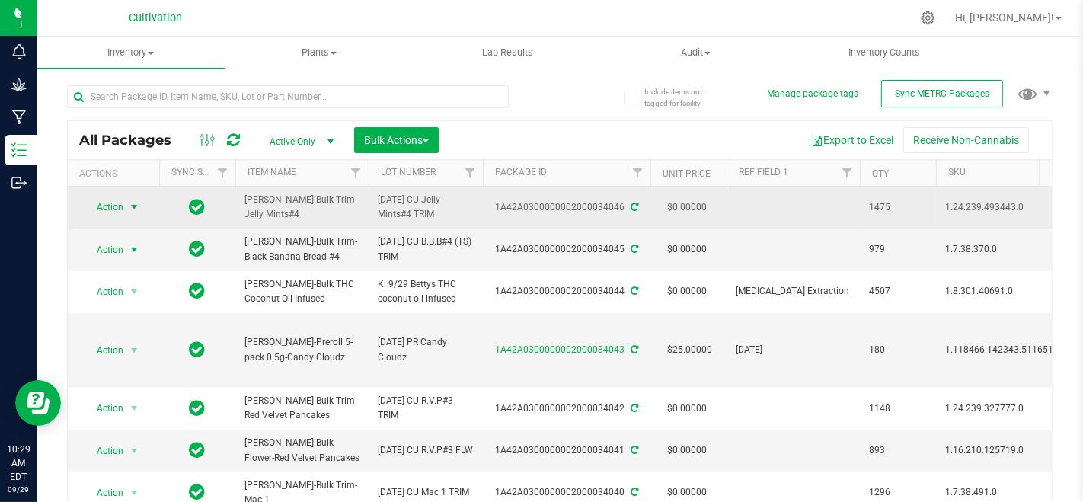
click at [107, 203] on span "Action" at bounding box center [103, 207] width 41 height 21
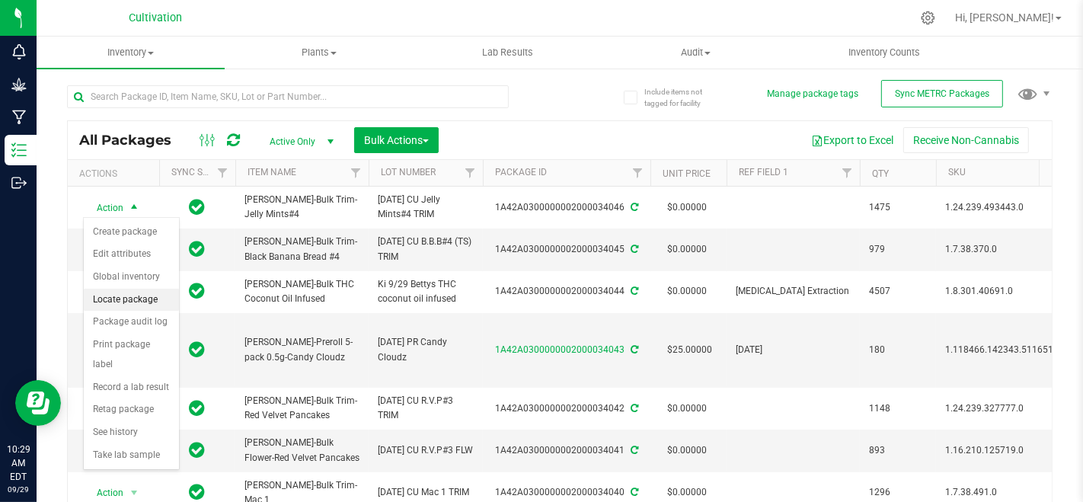
click at [133, 296] on li "Locate package" at bounding box center [131, 300] width 95 height 23
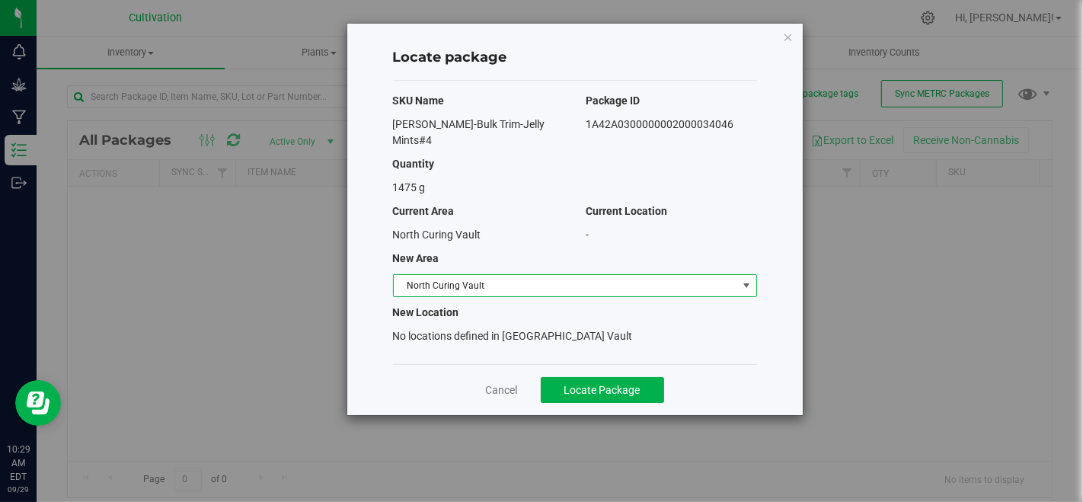
click at [610, 275] on span "North Curing Vault" at bounding box center [566, 285] width 344 height 21
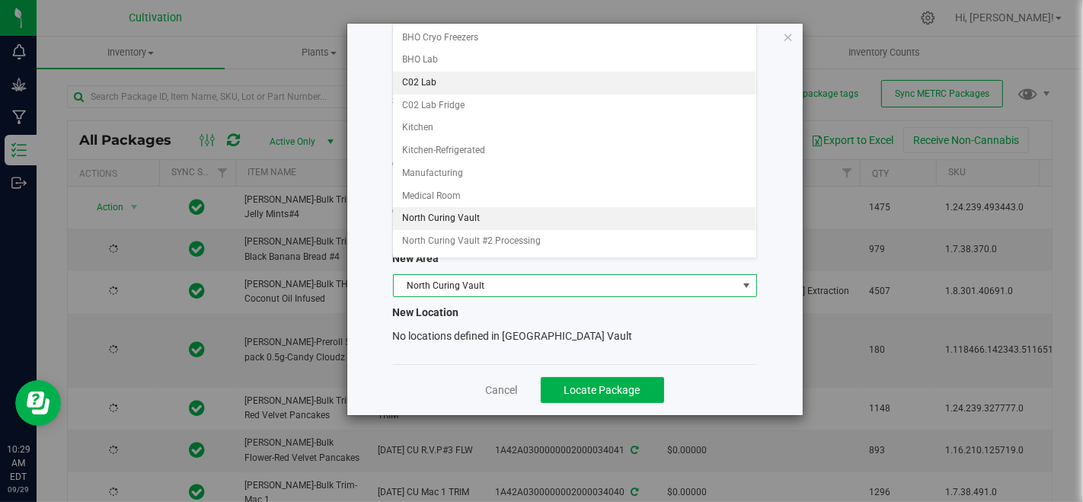
click at [424, 86] on li "C02 Lab" at bounding box center [574, 83] width 363 height 23
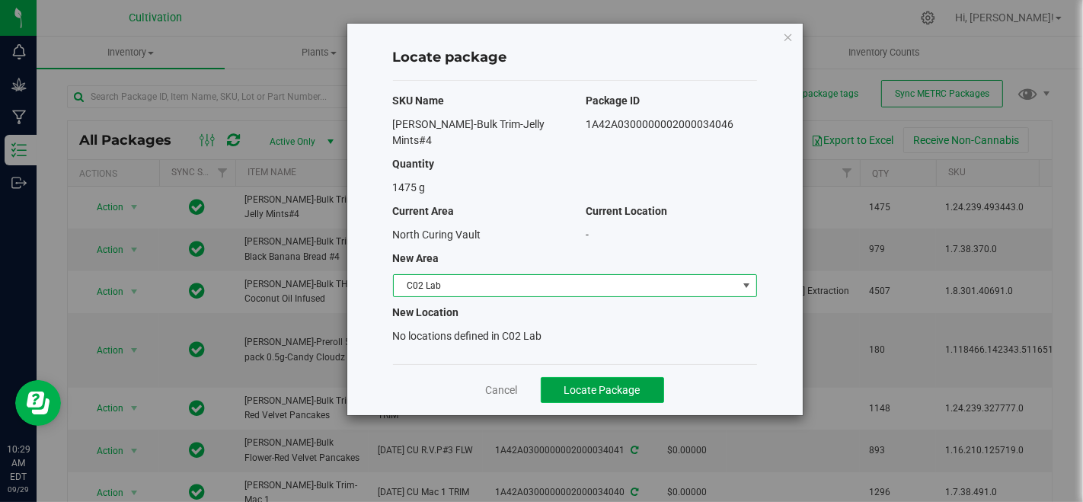
click at [579, 384] on span "Locate Package" at bounding box center [603, 390] width 76 height 12
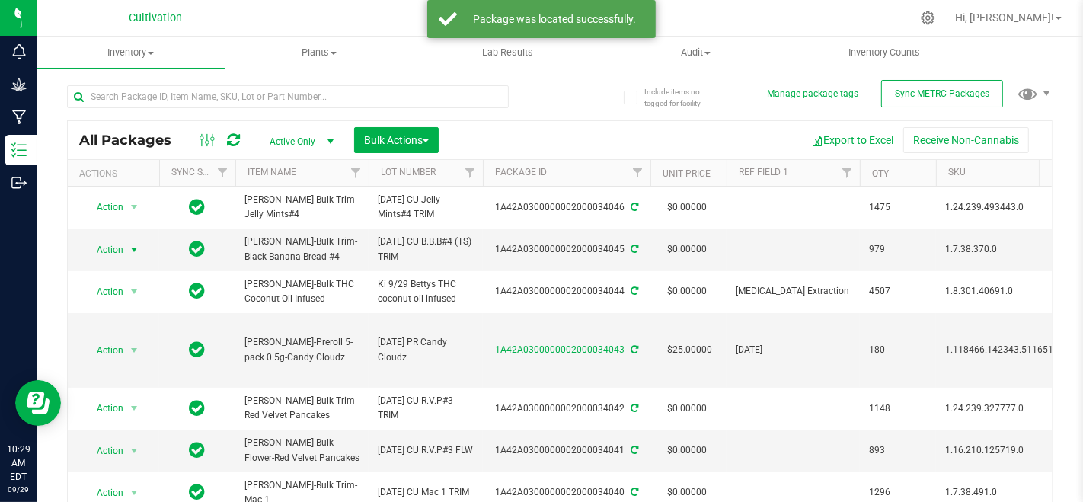
click at [109, 246] on span "Action" at bounding box center [103, 249] width 41 height 21
click at [122, 334] on li "Locate package" at bounding box center [131, 342] width 95 height 23
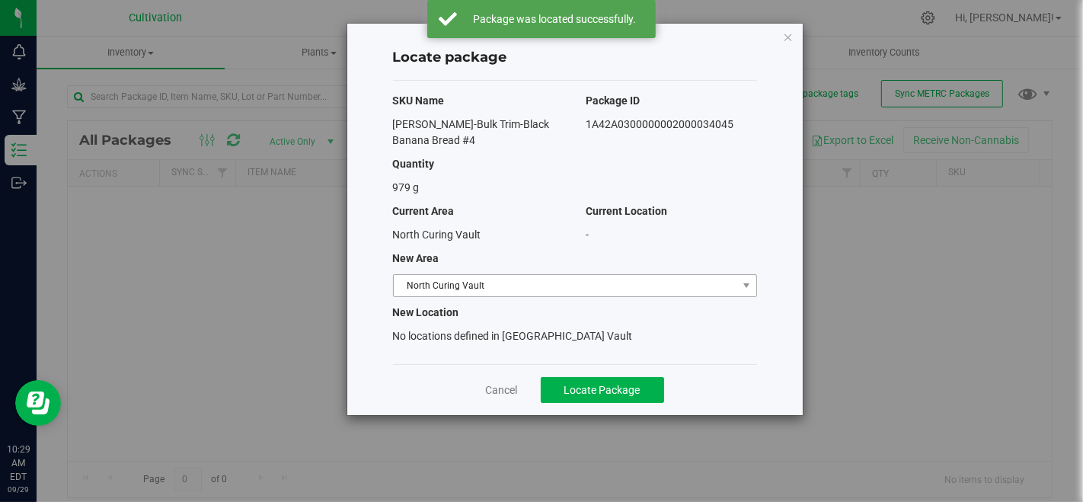
click at [585, 290] on span "North Curing Vault" at bounding box center [566, 285] width 344 height 21
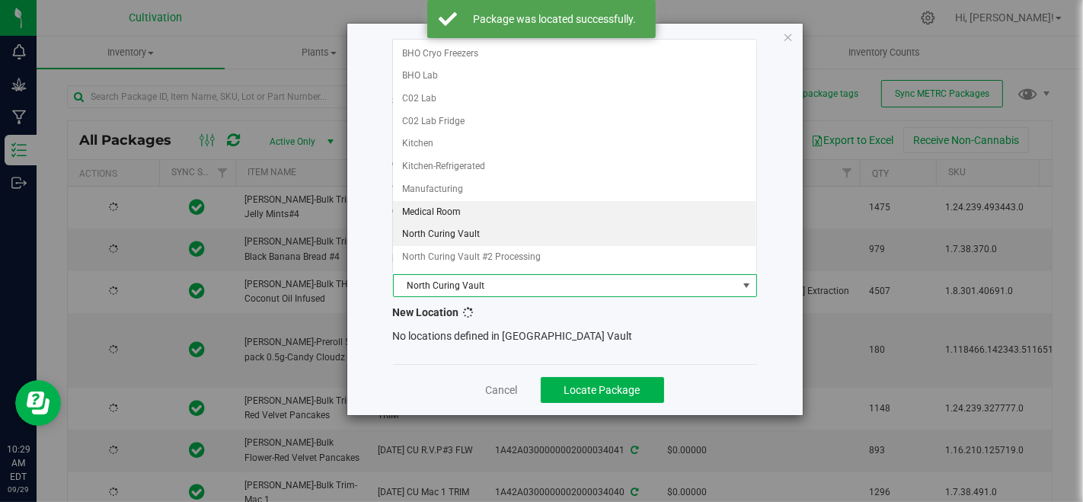
type input "[DATE]"
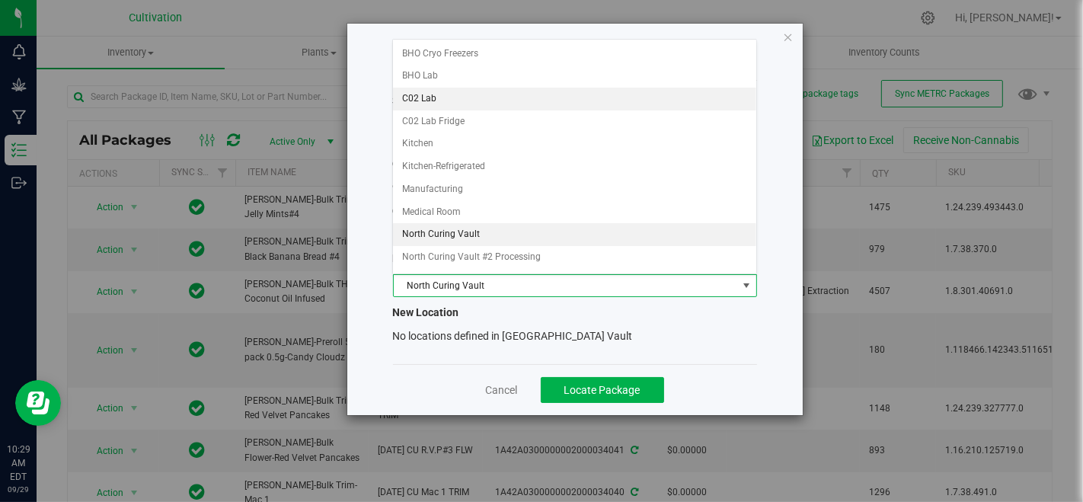
click at [453, 100] on li "C02 Lab" at bounding box center [574, 99] width 363 height 23
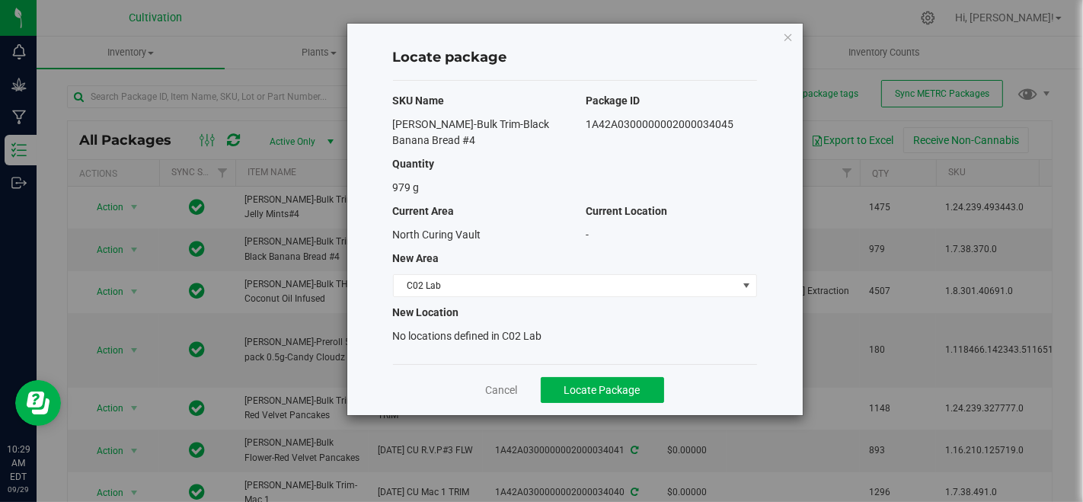
click at [603, 374] on div "Cancel Locate Package" at bounding box center [575, 389] width 364 height 51
click at [611, 386] on span "Locate Package" at bounding box center [603, 390] width 76 height 12
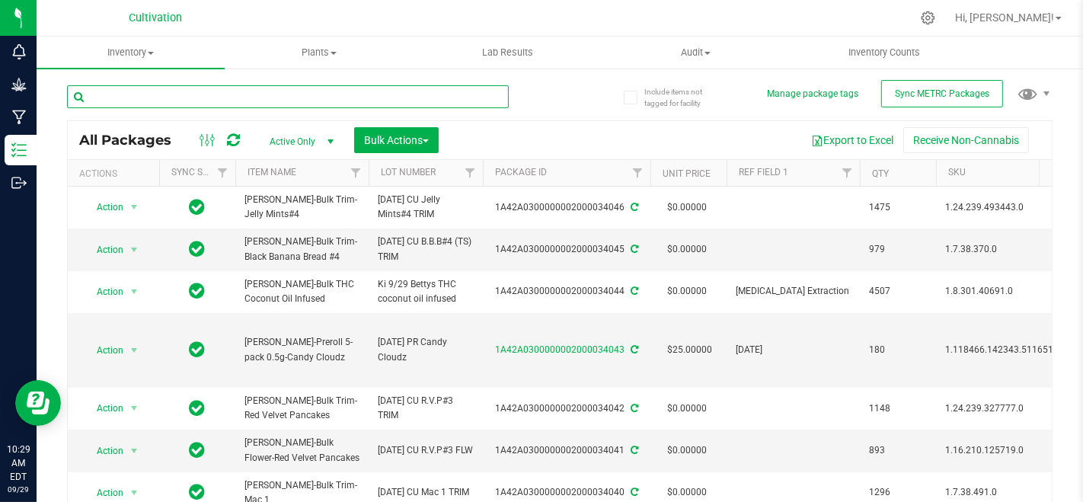
click at [404, 94] on input "text" at bounding box center [288, 96] width 442 height 23
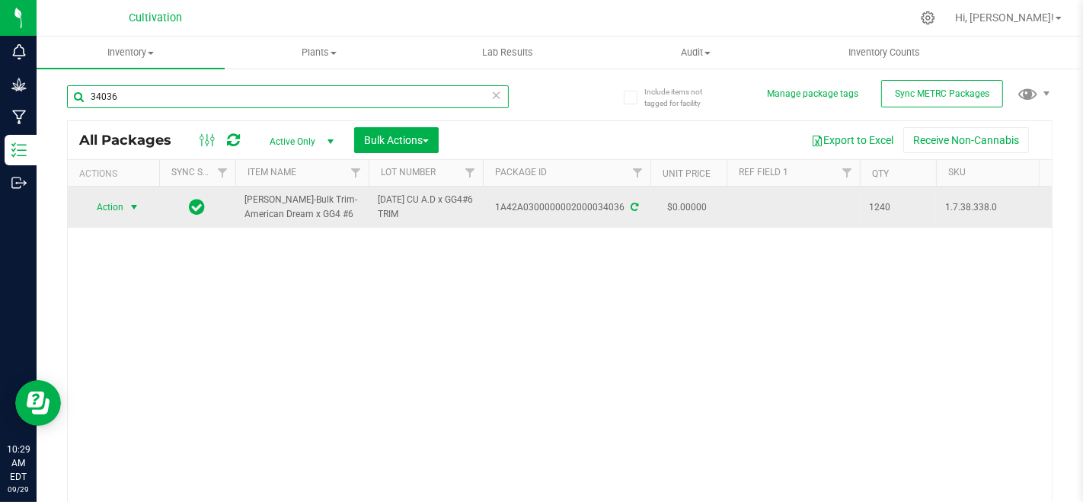
type input "34036"
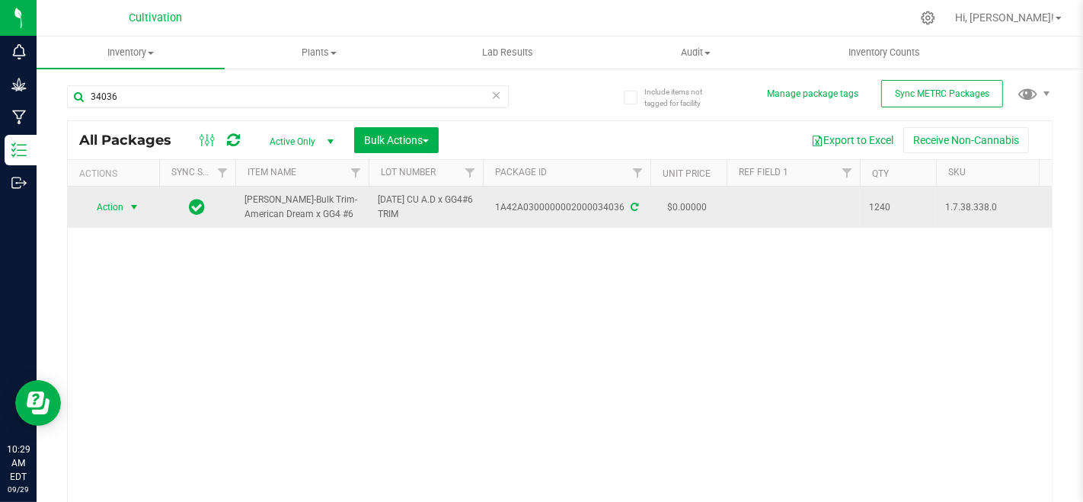
click at [114, 213] on span "Action" at bounding box center [103, 207] width 41 height 21
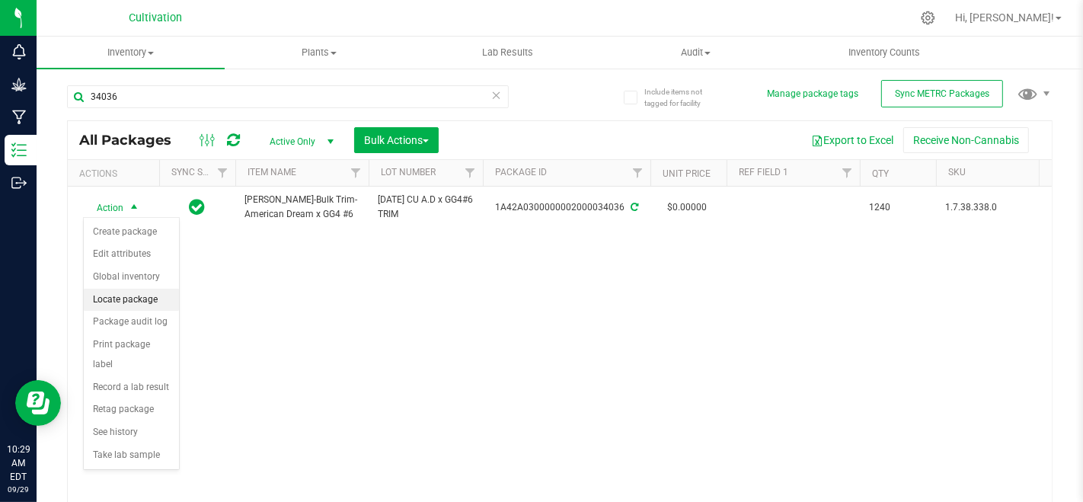
click at [133, 299] on li "Locate package" at bounding box center [131, 300] width 95 height 23
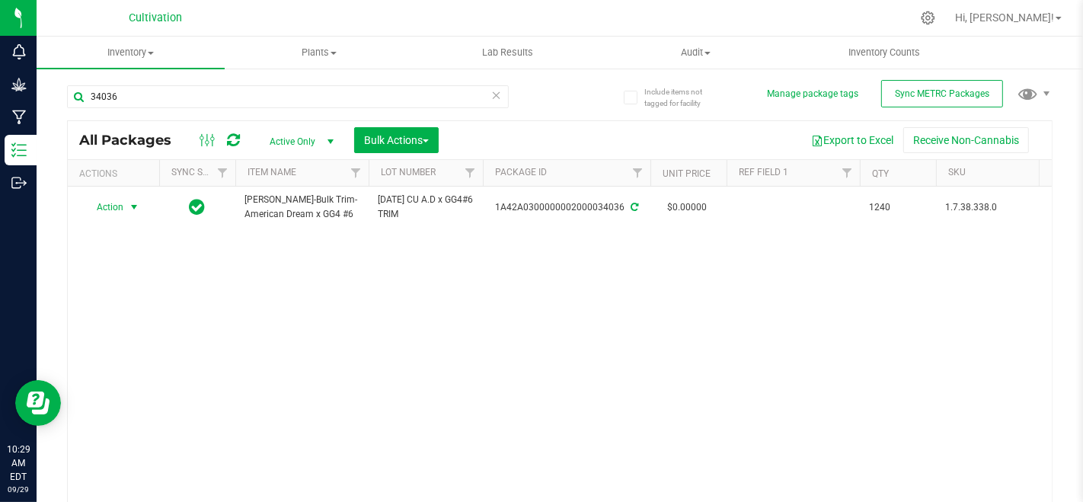
click at [130, 207] on span "select" at bounding box center [134, 207] width 12 height 12
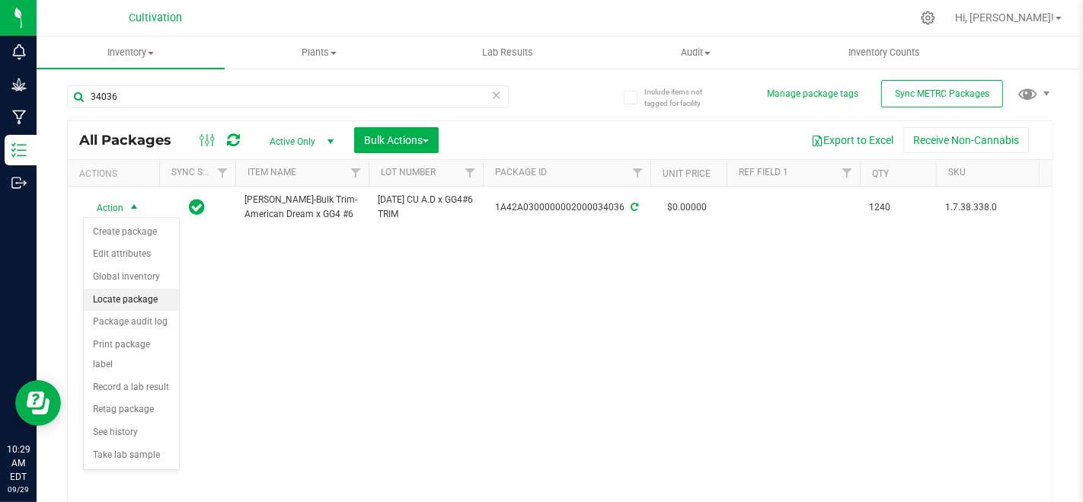
click at [115, 293] on li "Locate package" at bounding box center [131, 300] width 95 height 23
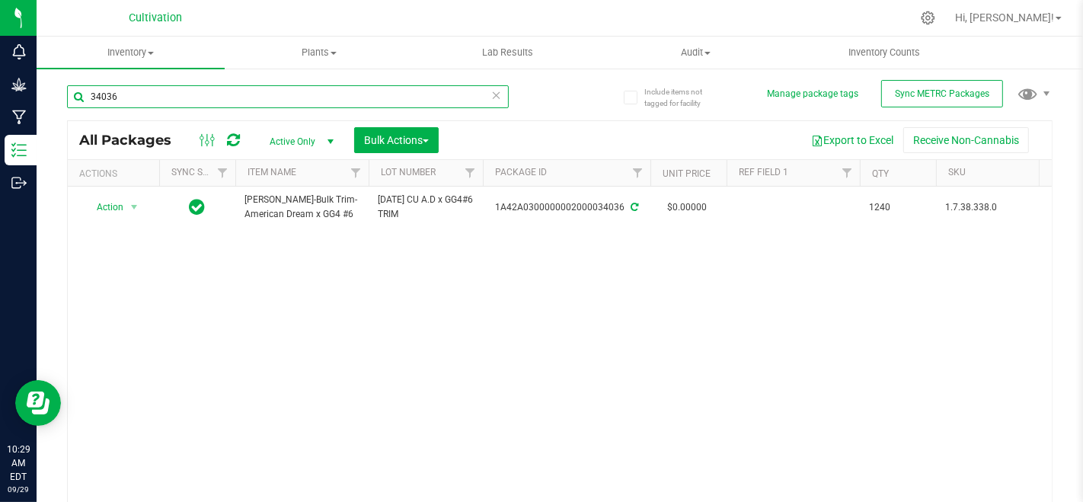
click at [239, 97] on input "34036" at bounding box center [288, 96] width 442 height 23
type input "34038"
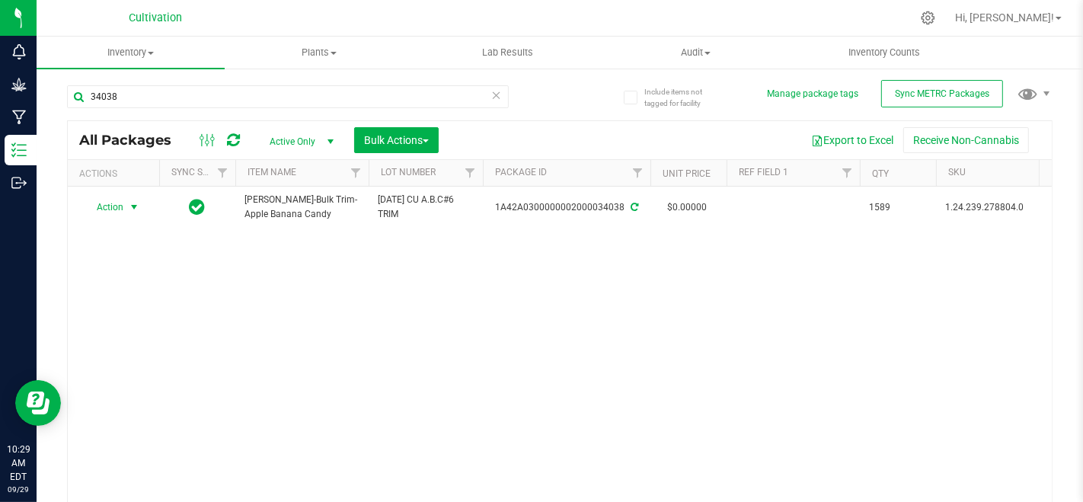
click at [114, 210] on span "Action" at bounding box center [103, 207] width 41 height 21
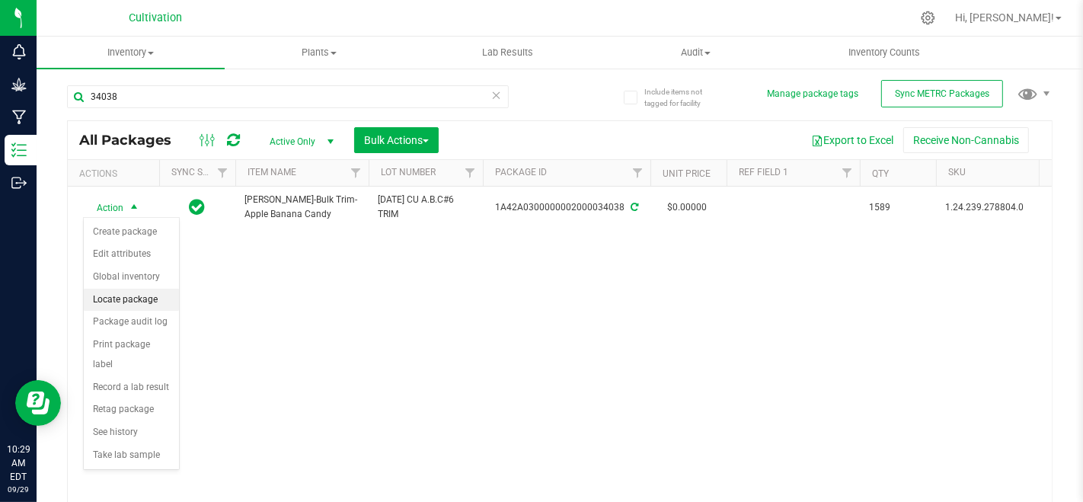
click at [110, 290] on li "Locate package" at bounding box center [131, 300] width 95 height 23
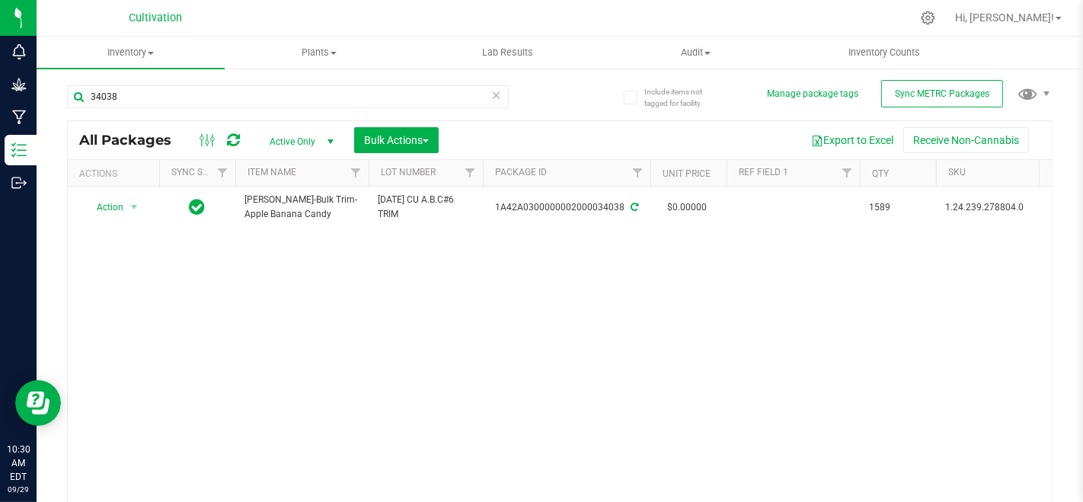
click at [491, 96] on icon at bounding box center [496, 94] width 11 height 18
